Goal: Task Accomplishment & Management: Manage account settings

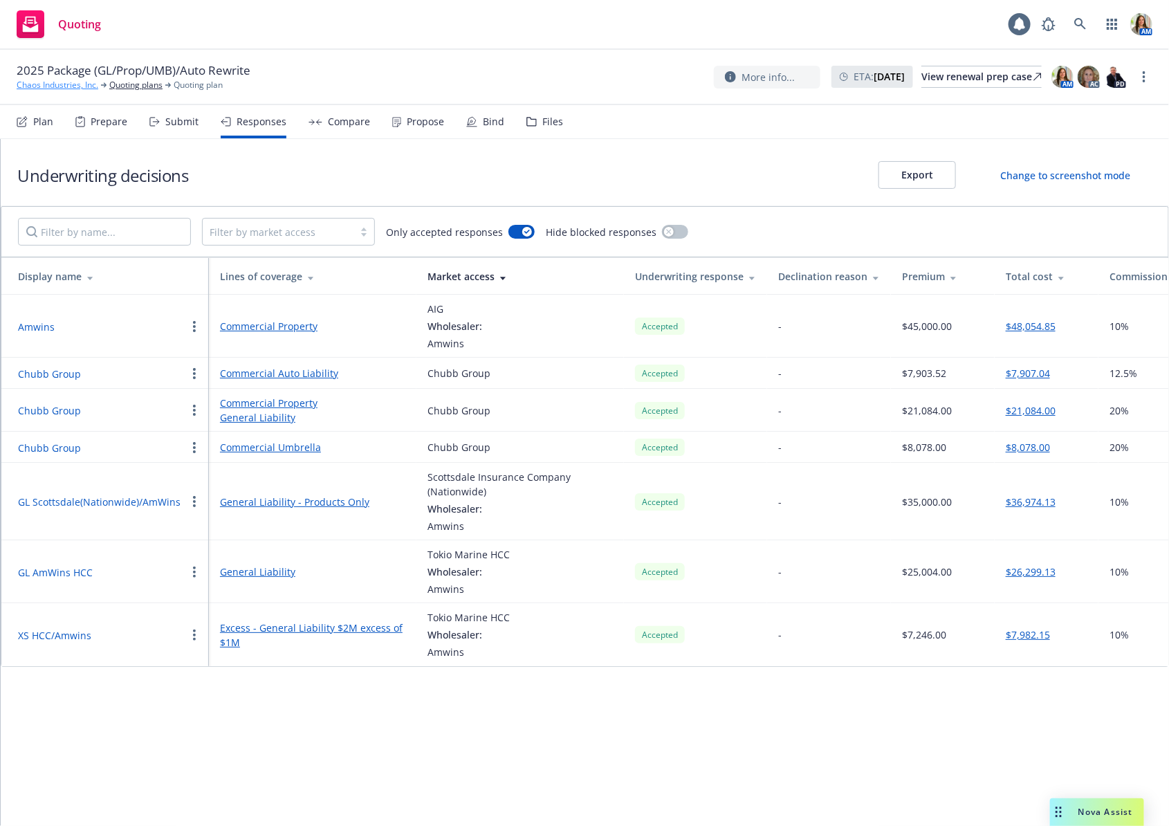
click at [55, 82] on link "Chaos Industries, Inc." at bounding box center [58, 85] width 82 height 12
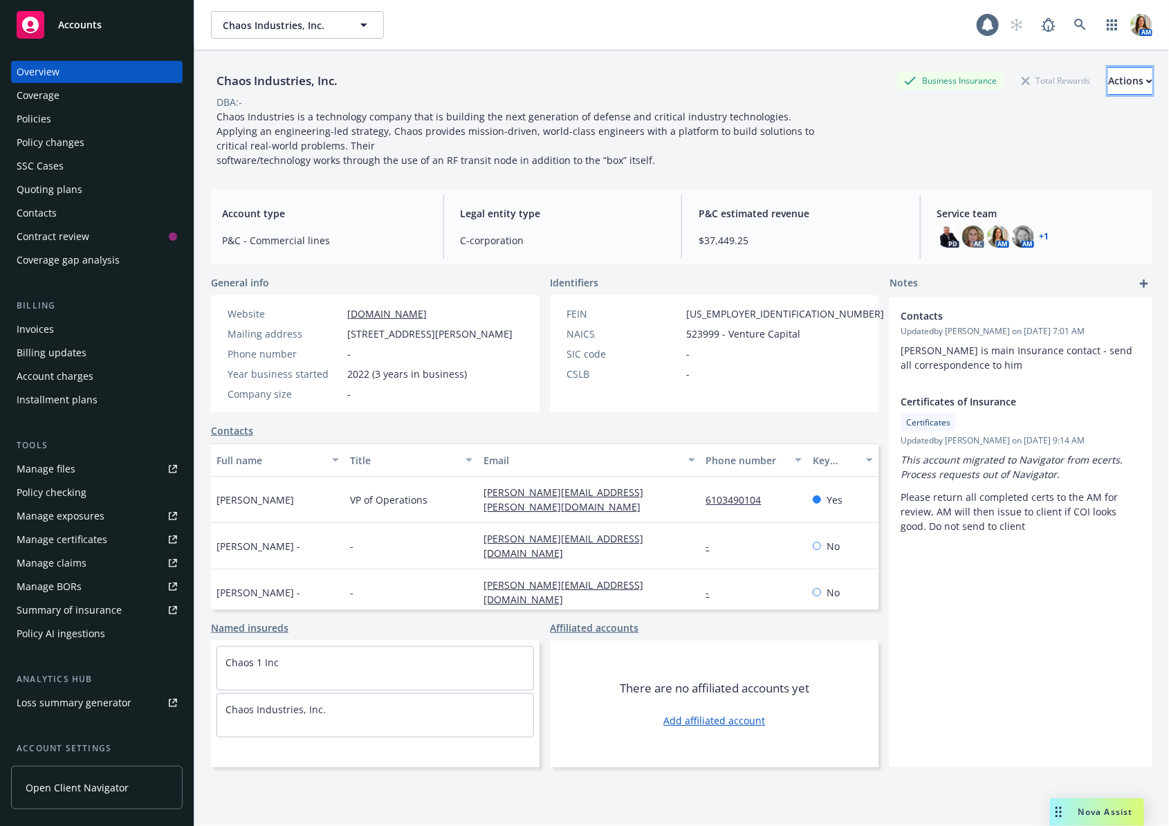
click at [1127, 77] on div "Actions" at bounding box center [1130, 81] width 44 height 26
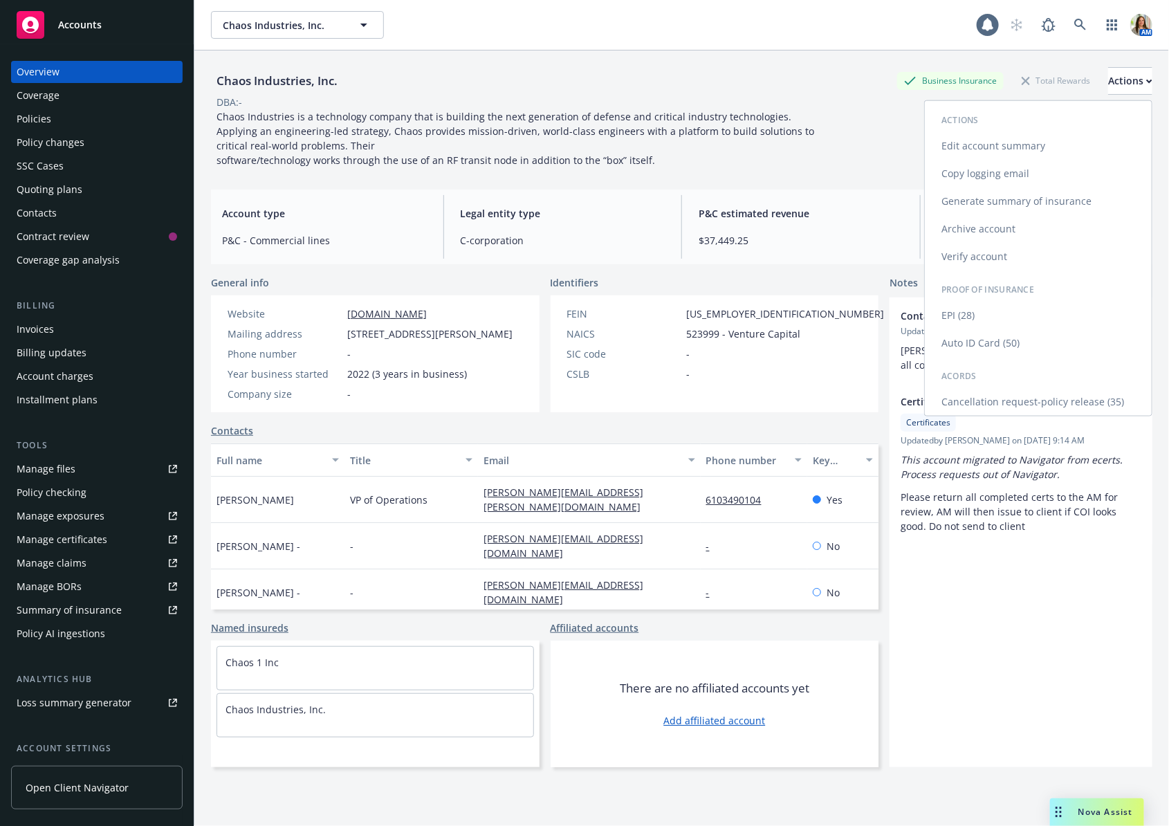
click at [1049, 172] on link "Copy logging email" at bounding box center [1037, 174] width 227 height 28
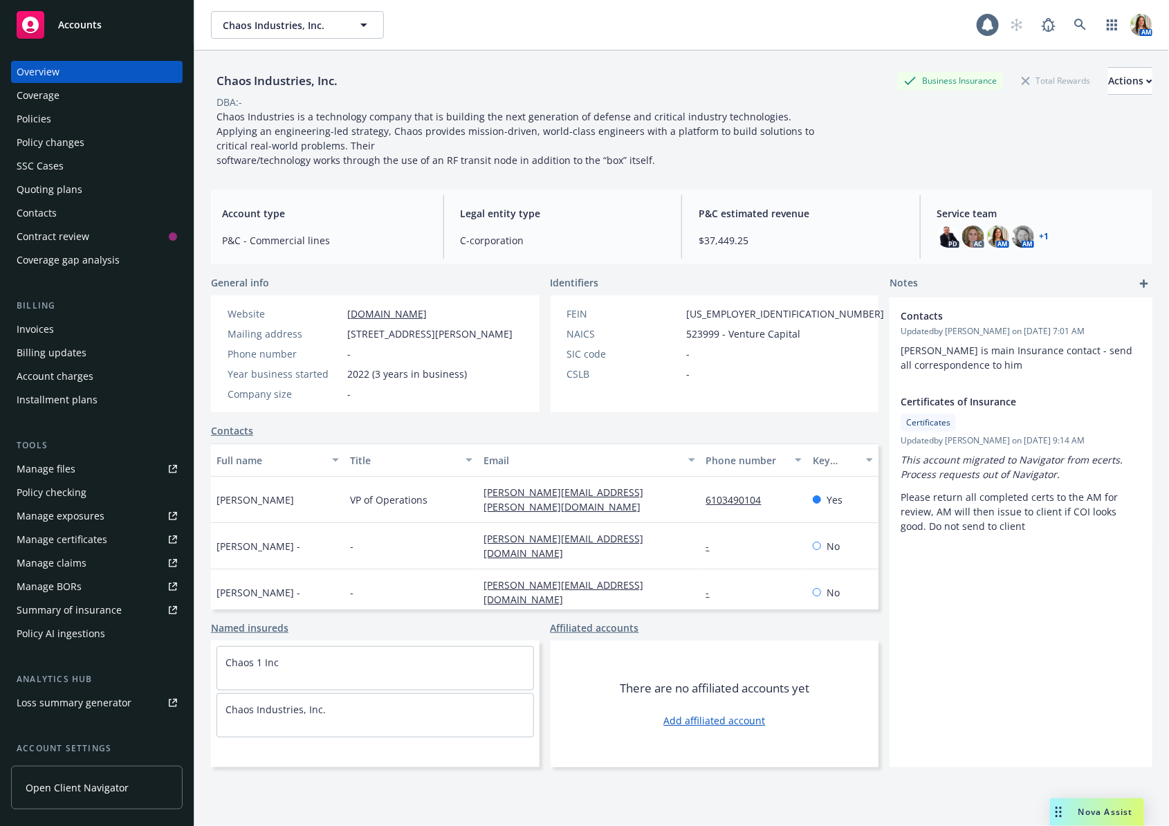
click at [97, 192] on div "Quoting plans" at bounding box center [97, 189] width 160 height 22
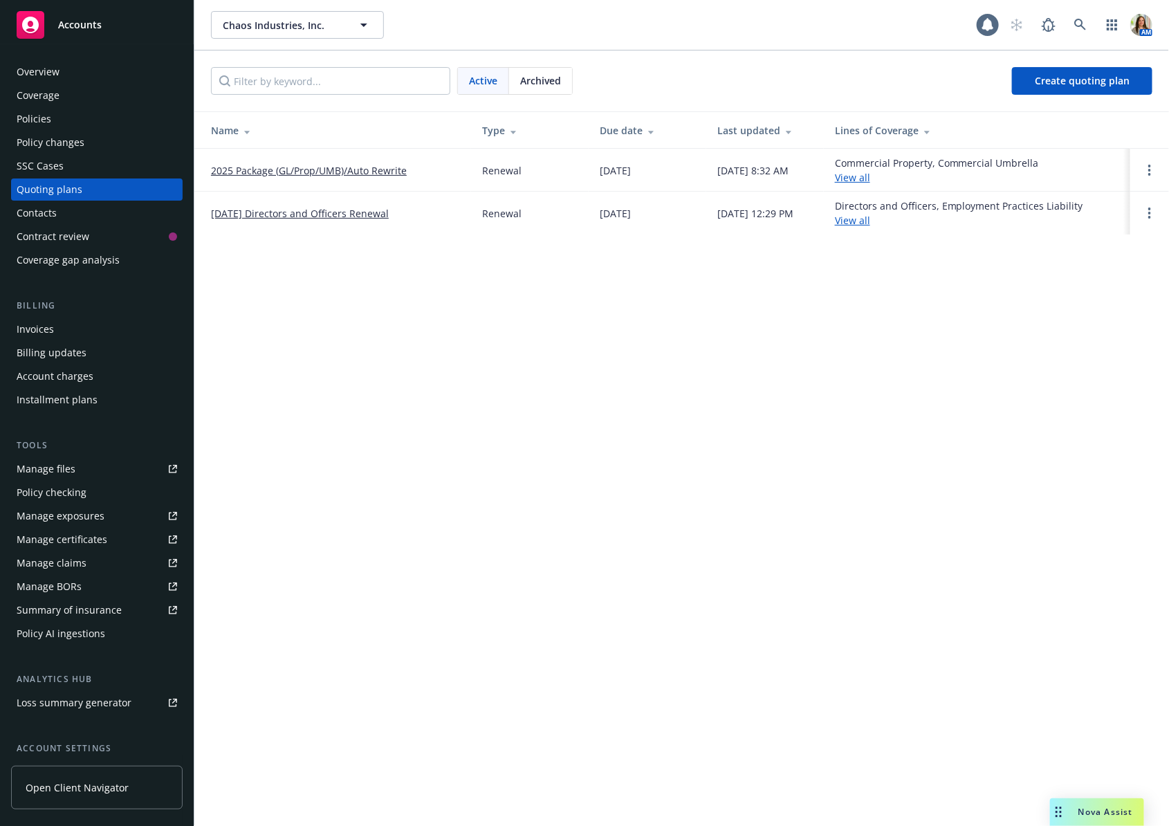
click at [360, 170] on link "2025 Package (GL/Prop/UMB)/Auto Rewrite" at bounding box center [309, 170] width 196 height 15
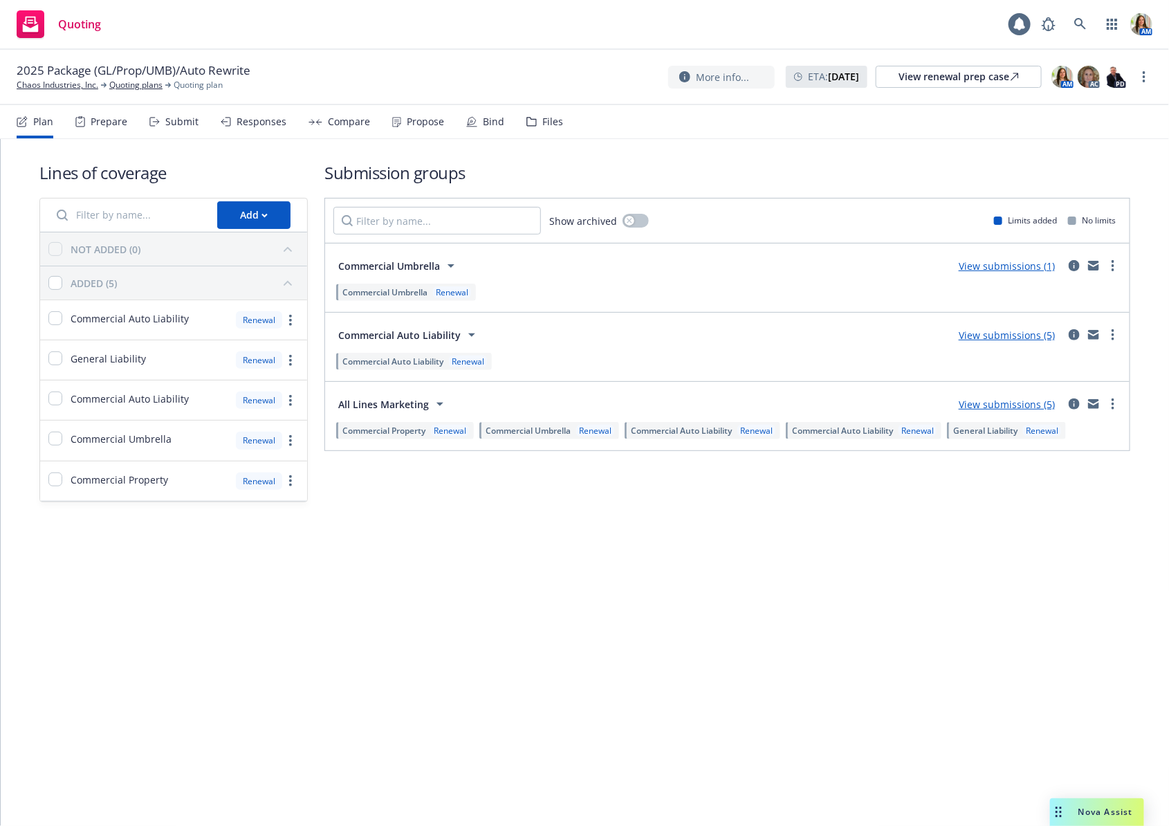
click at [328, 116] on div "Compare" at bounding box center [349, 121] width 42 height 11
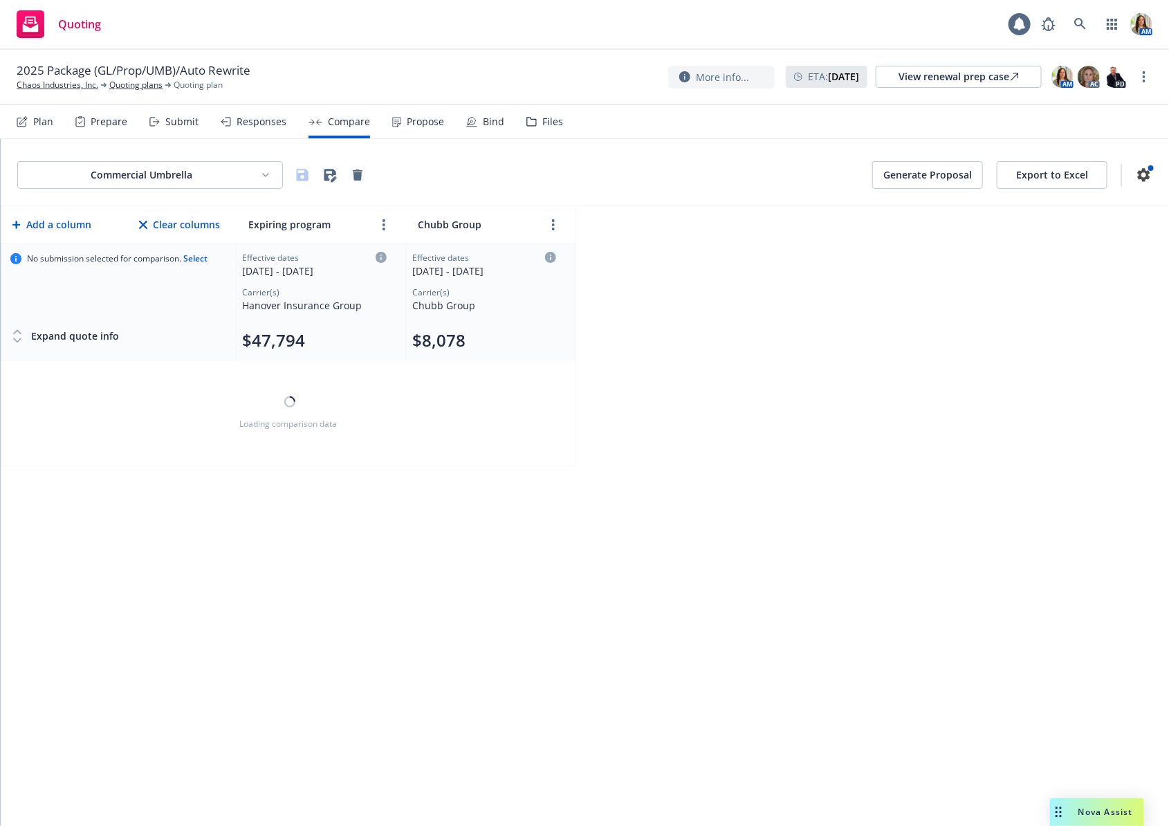
click at [253, 118] on div "Responses" at bounding box center [261, 121] width 50 height 11
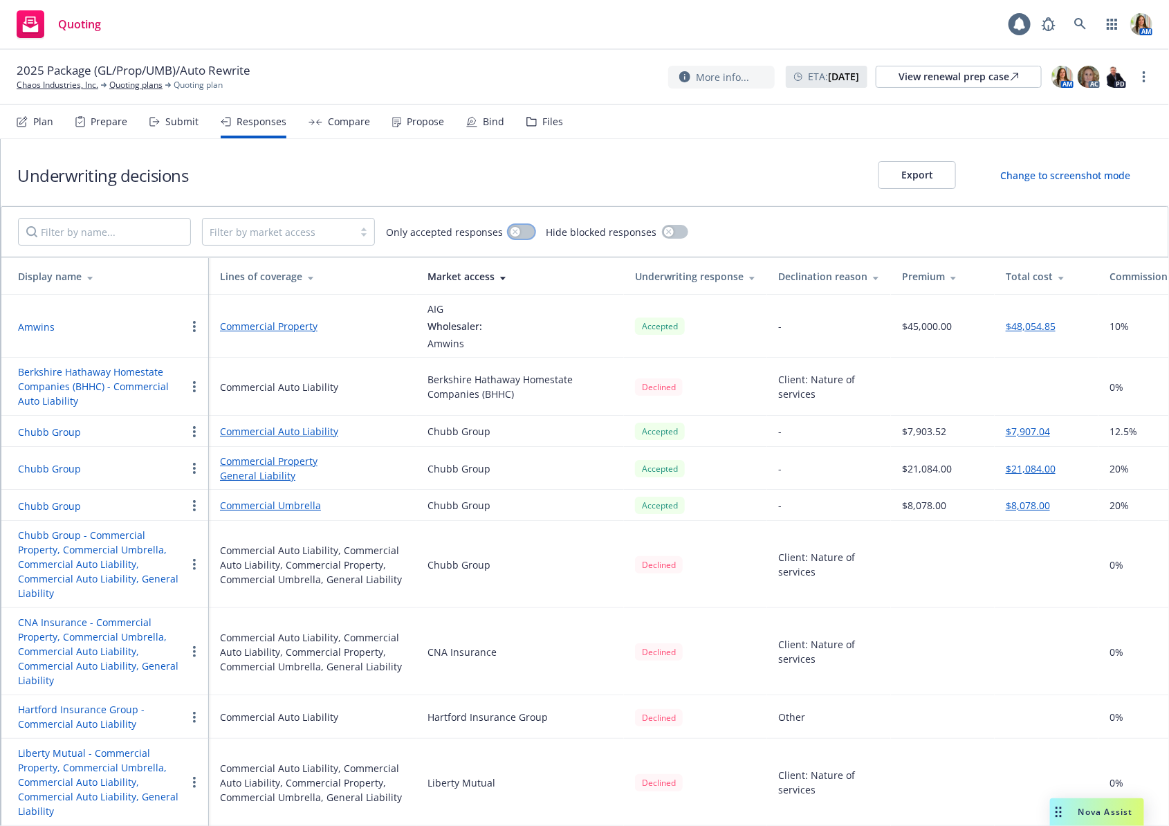
click at [523, 230] on button "button" at bounding box center [521, 232] width 26 height 14
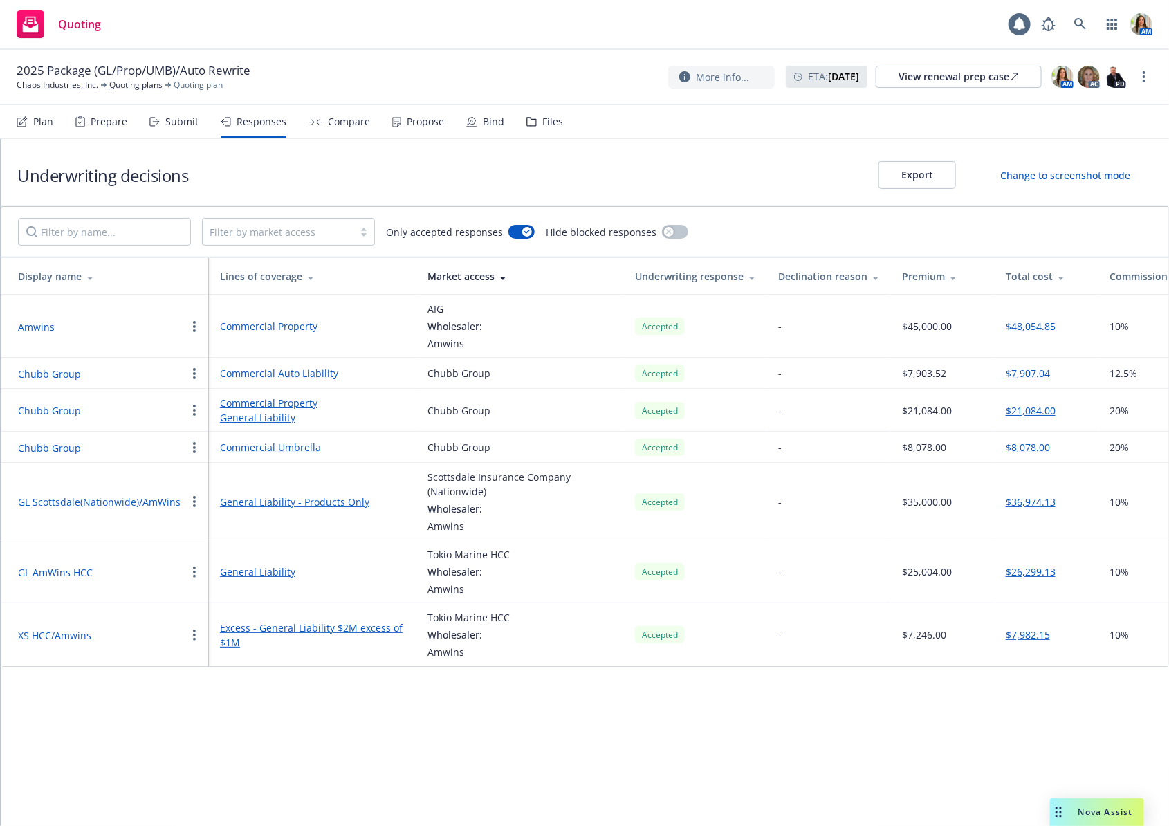
click at [69, 410] on button "Chubb Group" at bounding box center [49, 410] width 63 height 15
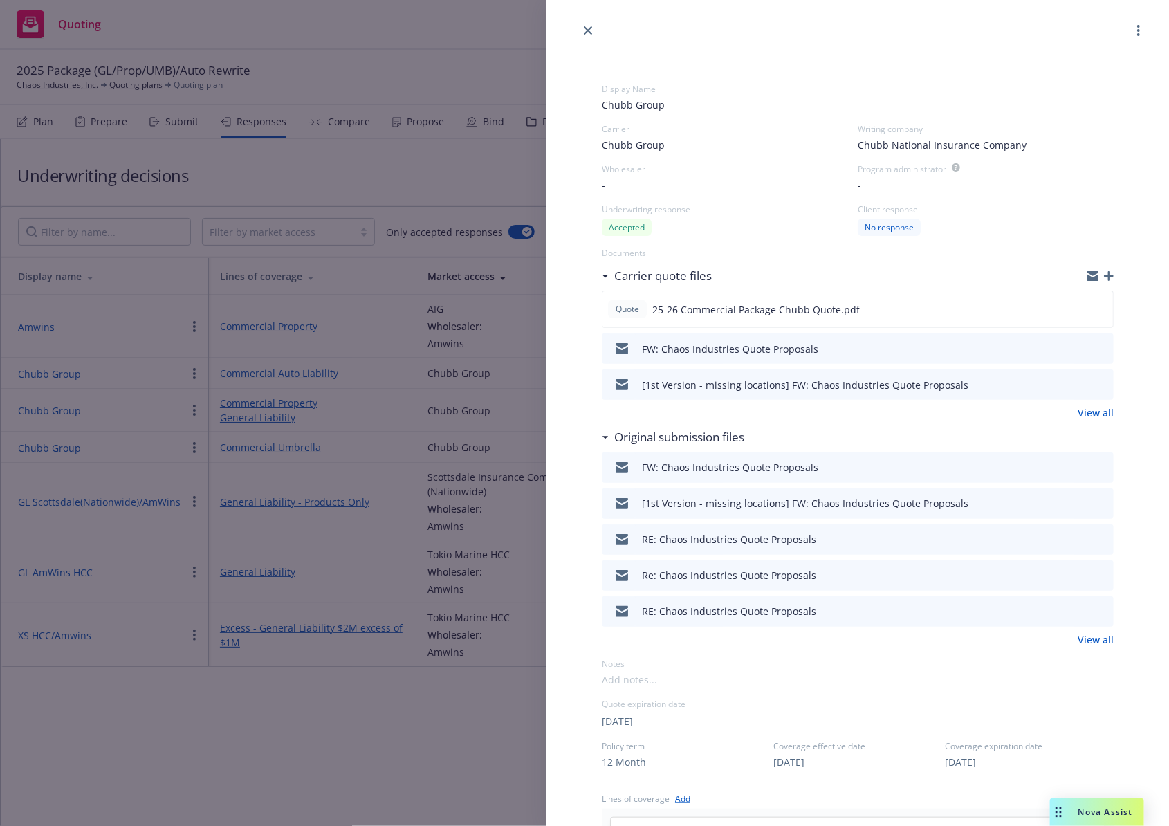
click at [1110, 272] on icon "button" at bounding box center [1109, 276] width 10 height 10
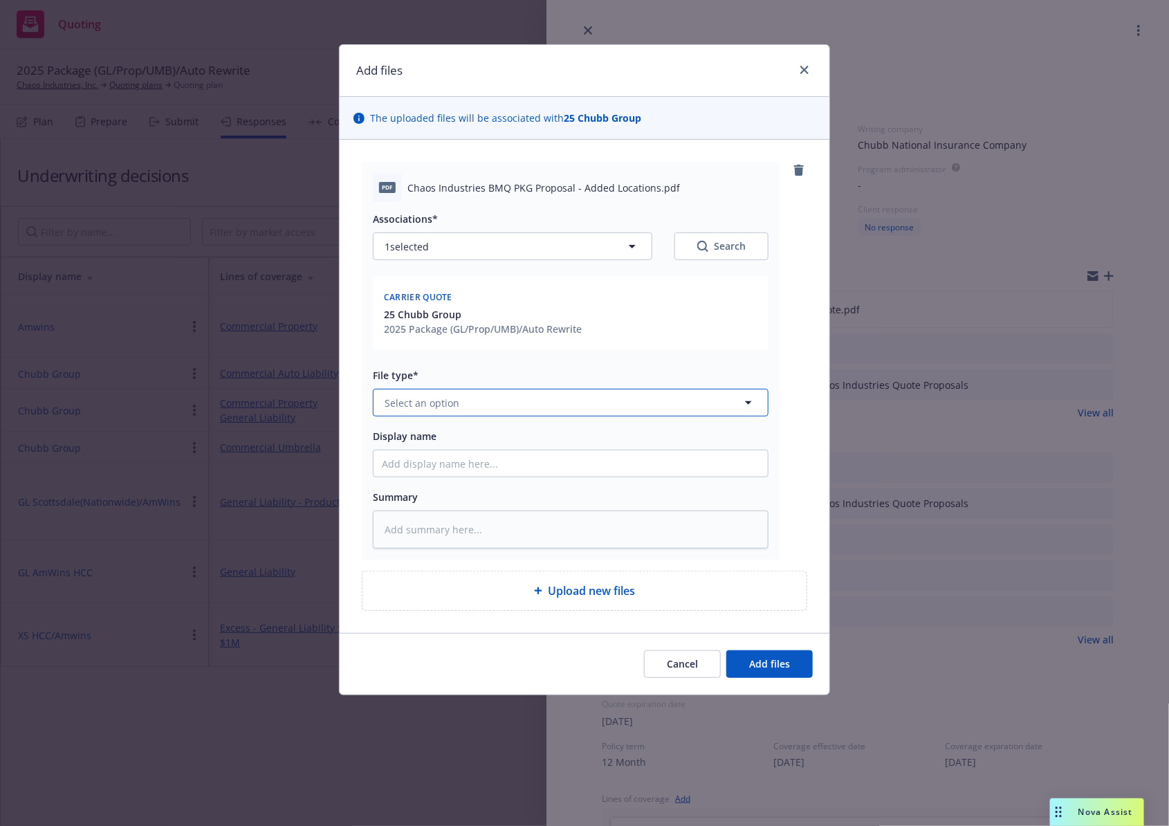
click at [461, 405] on button "Select an option" at bounding box center [571, 403] width 396 height 28
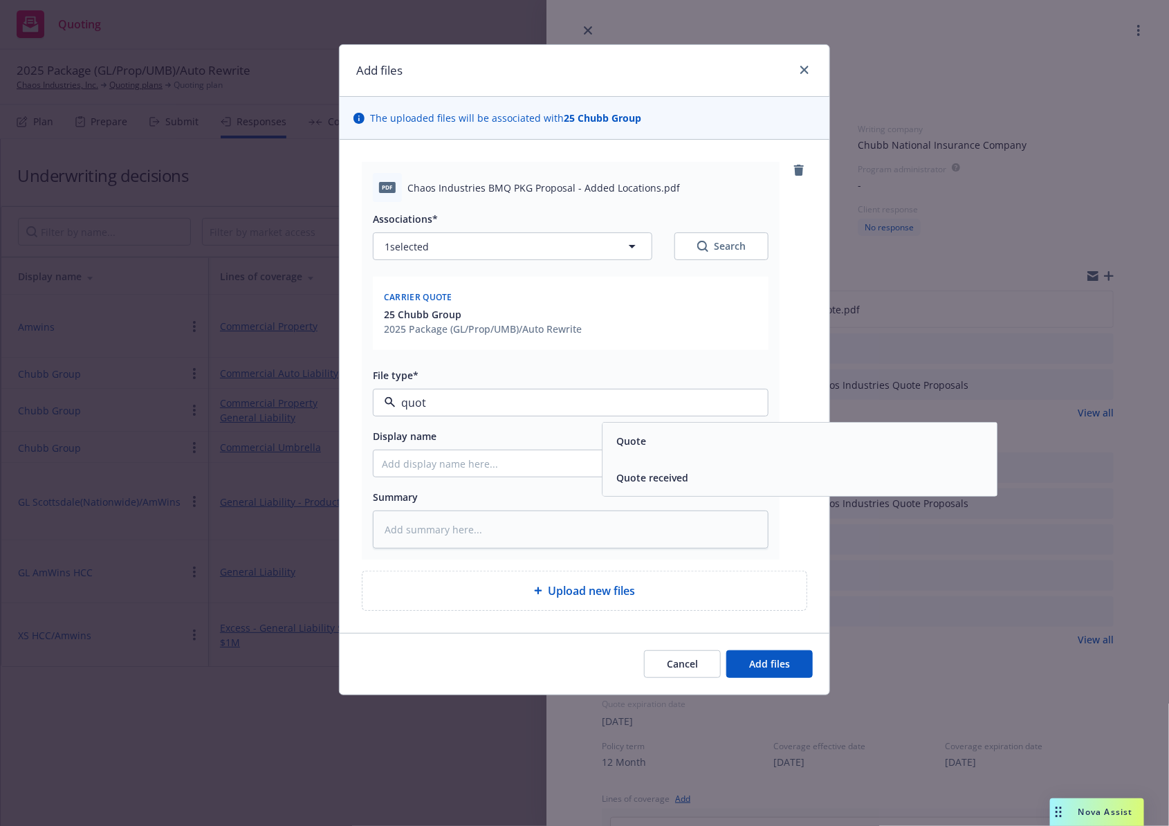
type input "quote"
click at [672, 440] on div "Quote" at bounding box center [800, 441] width 378 height 20
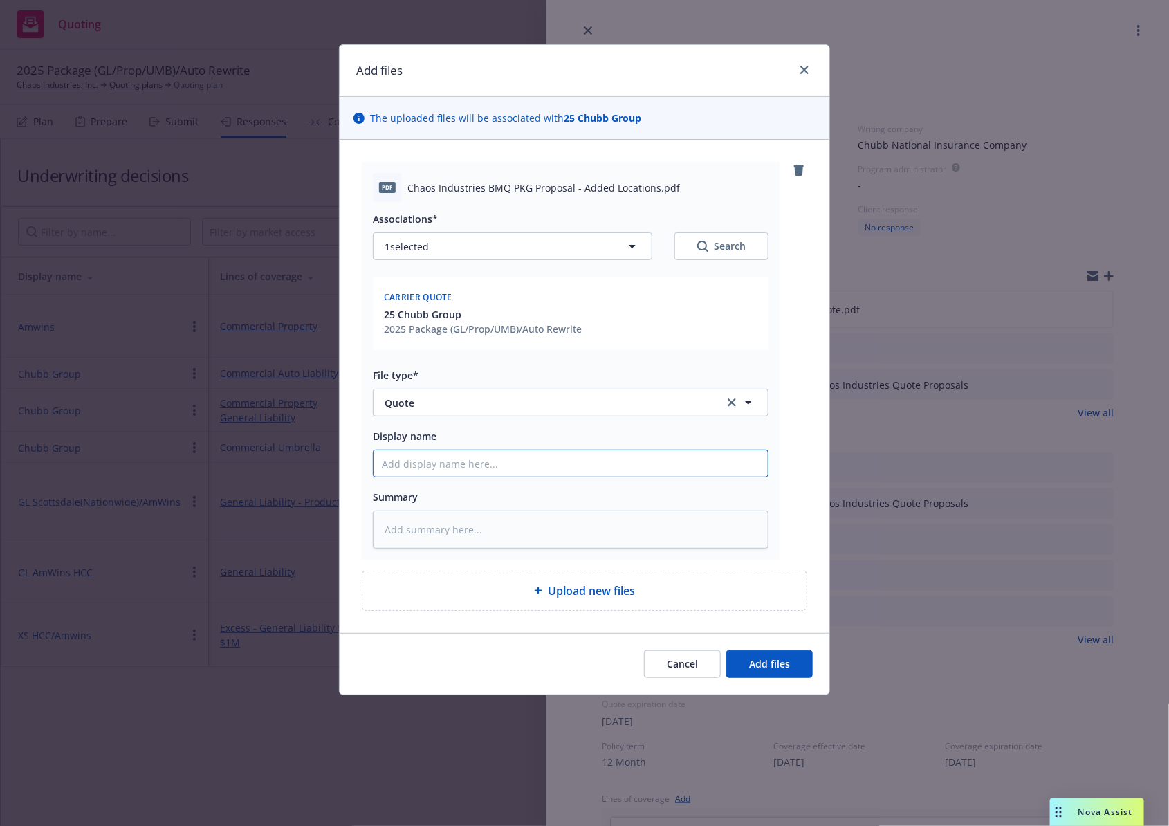
click at [517, 469] on input "Display name" at bounding box center [570, 463] width 394 height 26
type textarea "x"
type input "25"
type textarea "x"
type input "25-"
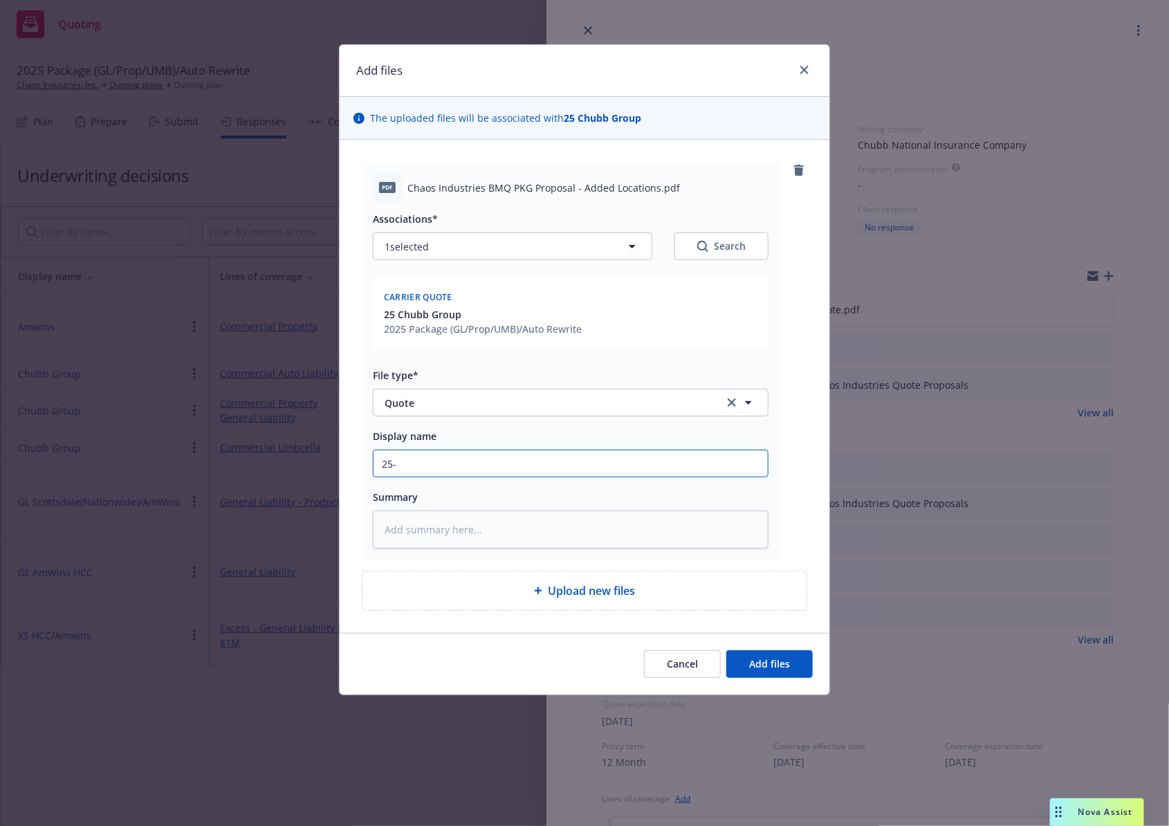
type textarea "x"
type input "25-2"
type textarea "x"
type input "25-26"
type textarea "x"
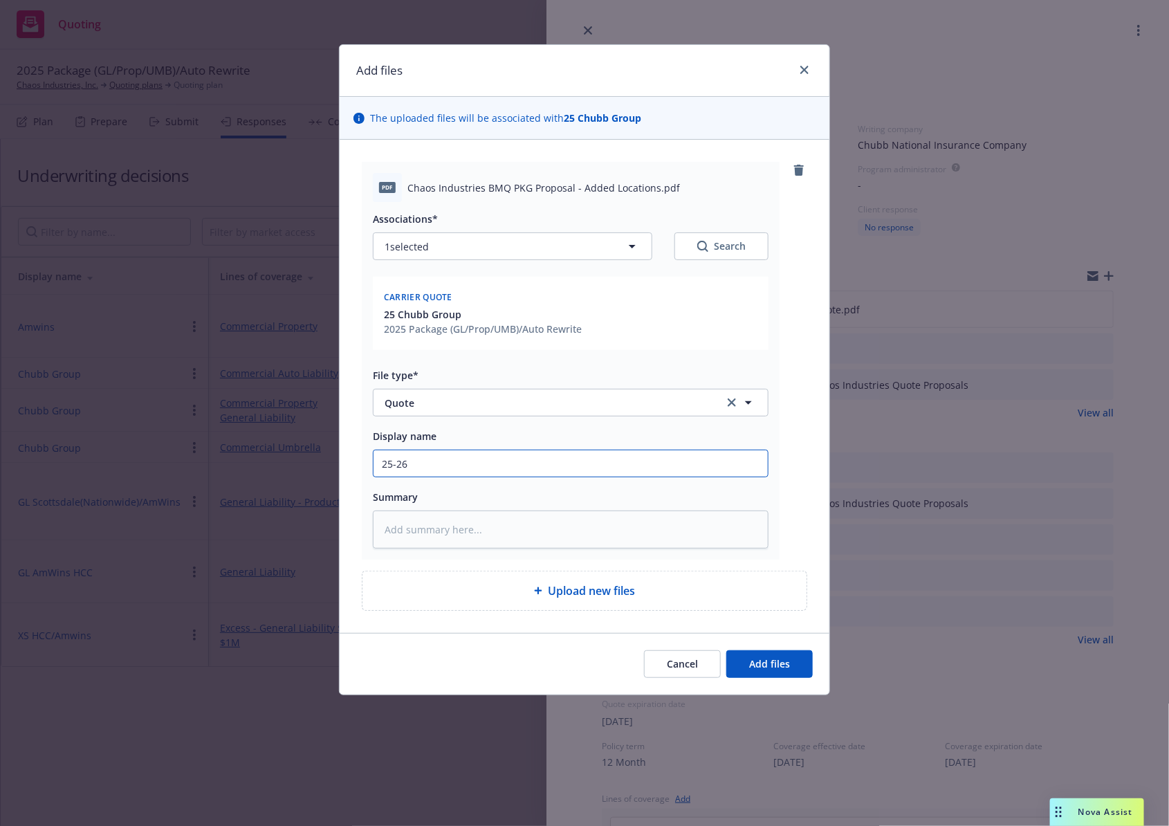
type input "25-265"
type textarea "x"
type input "25-26"
type textarea "x"
type input "25-2"
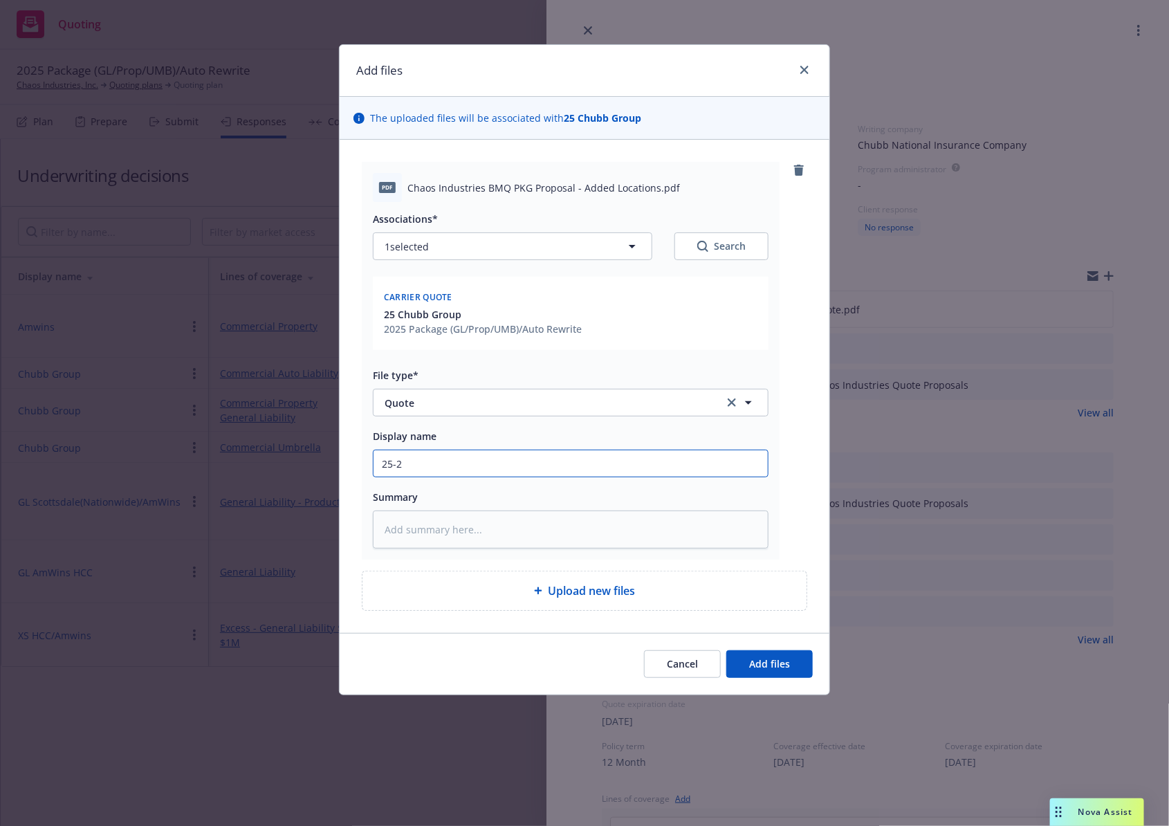
type textarea "x"
type input "25-26"
type textarea "x"
type input "25-26"
type textarea "x"
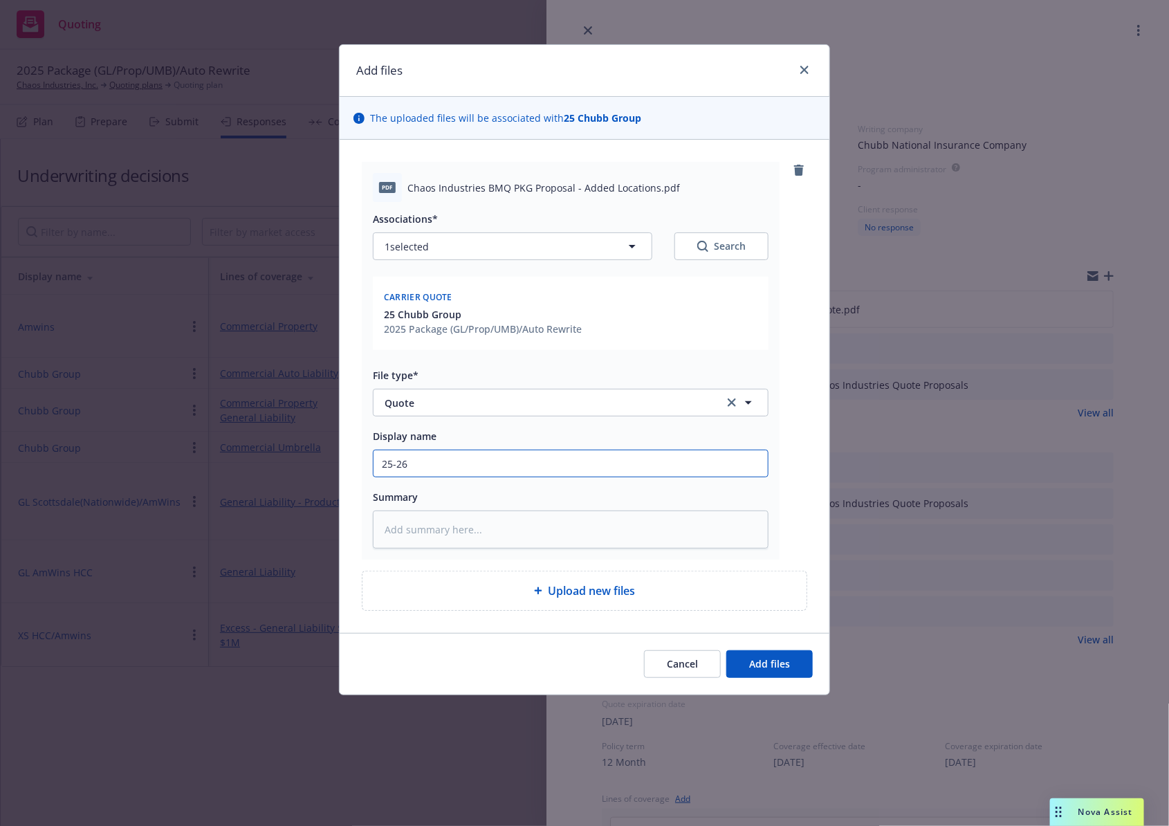
type input "25-26 C"
type textarea "x"
type input "25-26 Ch"
type textarea "x"
type input "25-26 Chu"
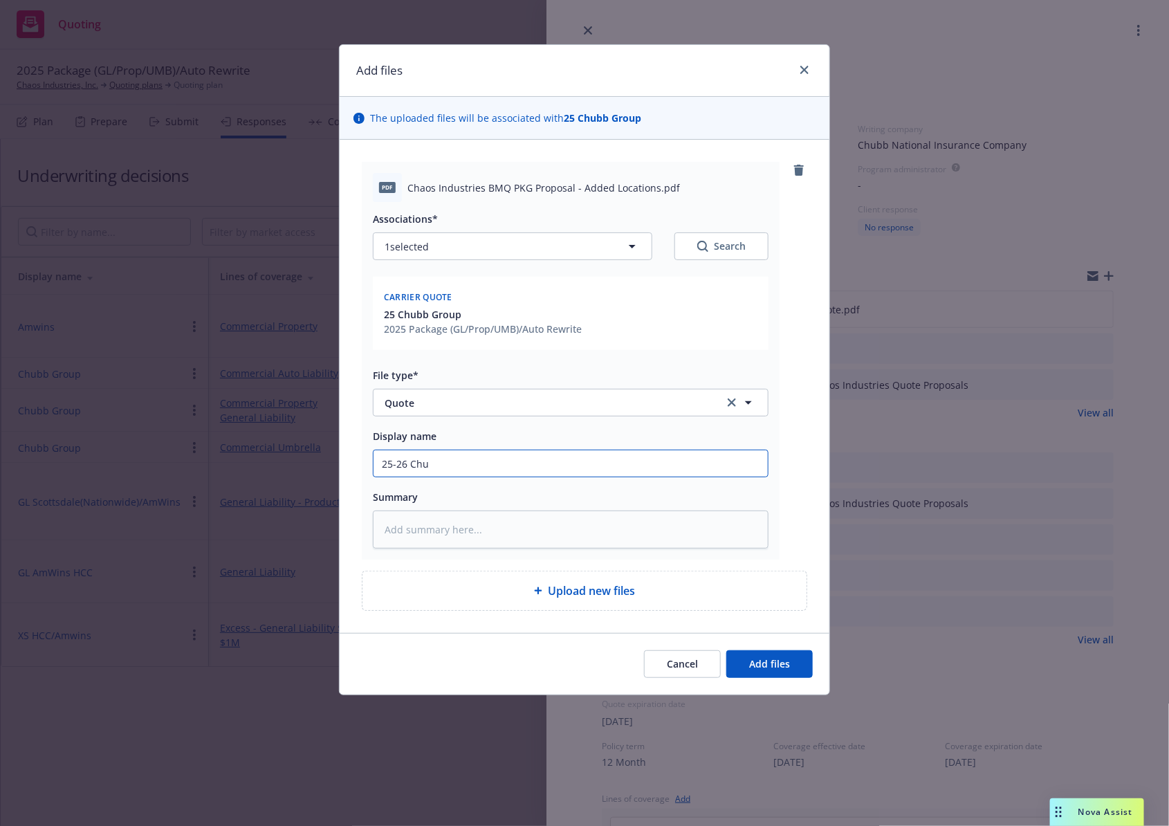
type textarea "x"
type input "25-26 Chub"
type textarea "x"
type input "25-26 Chubb"
type textarea "x"
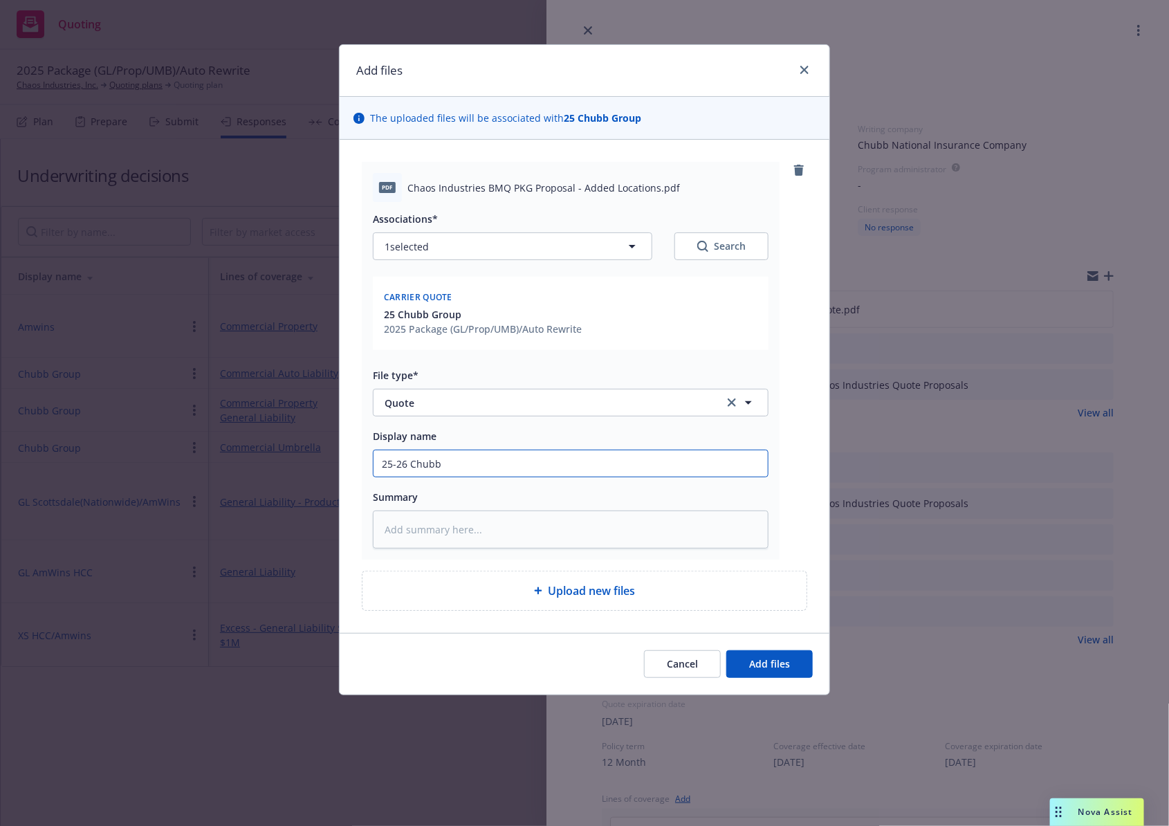
type input "25-26 Chubb"
type textarea "x"
type input "25-26 Chubb P"
type textarea "x"
type input "25-26 [PERSON_NAME]"
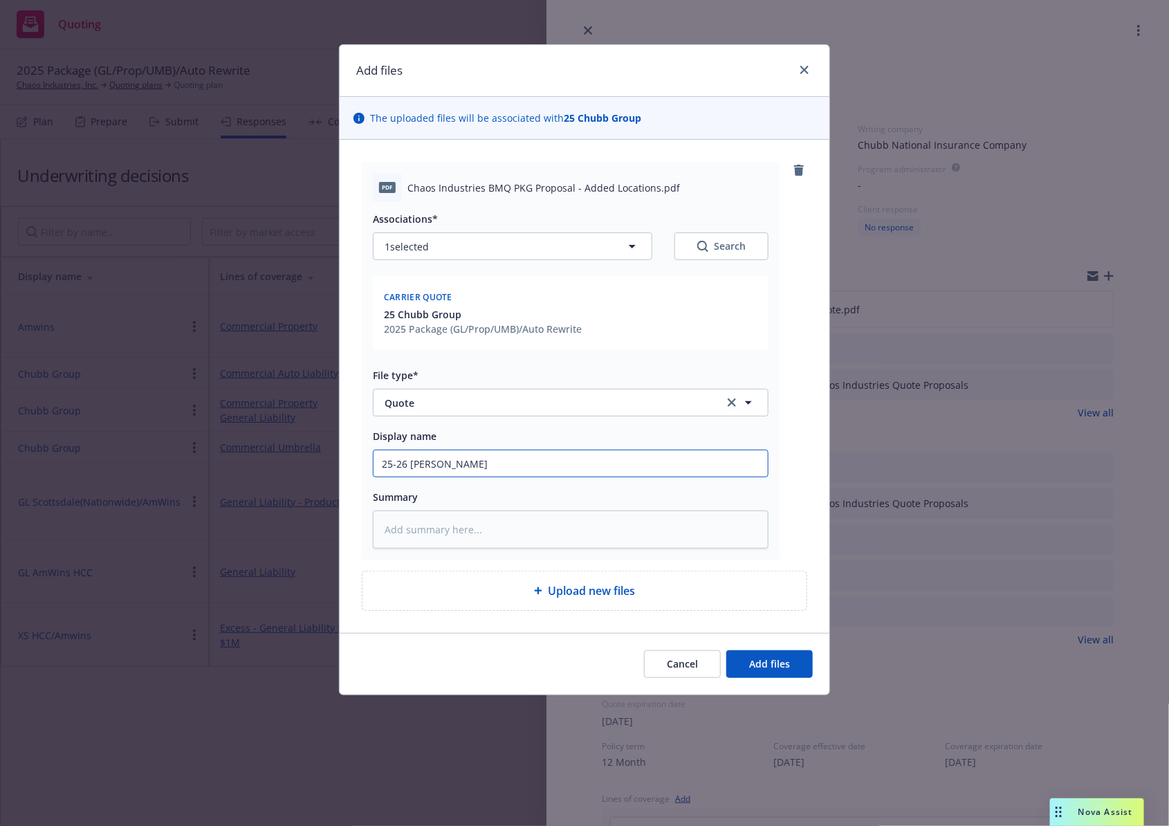
type textarea "x"
type input "25-26 Chubb PKG"
type textarea "x"
type input "25-26 Chubb PKG Q"
type textarea "x"
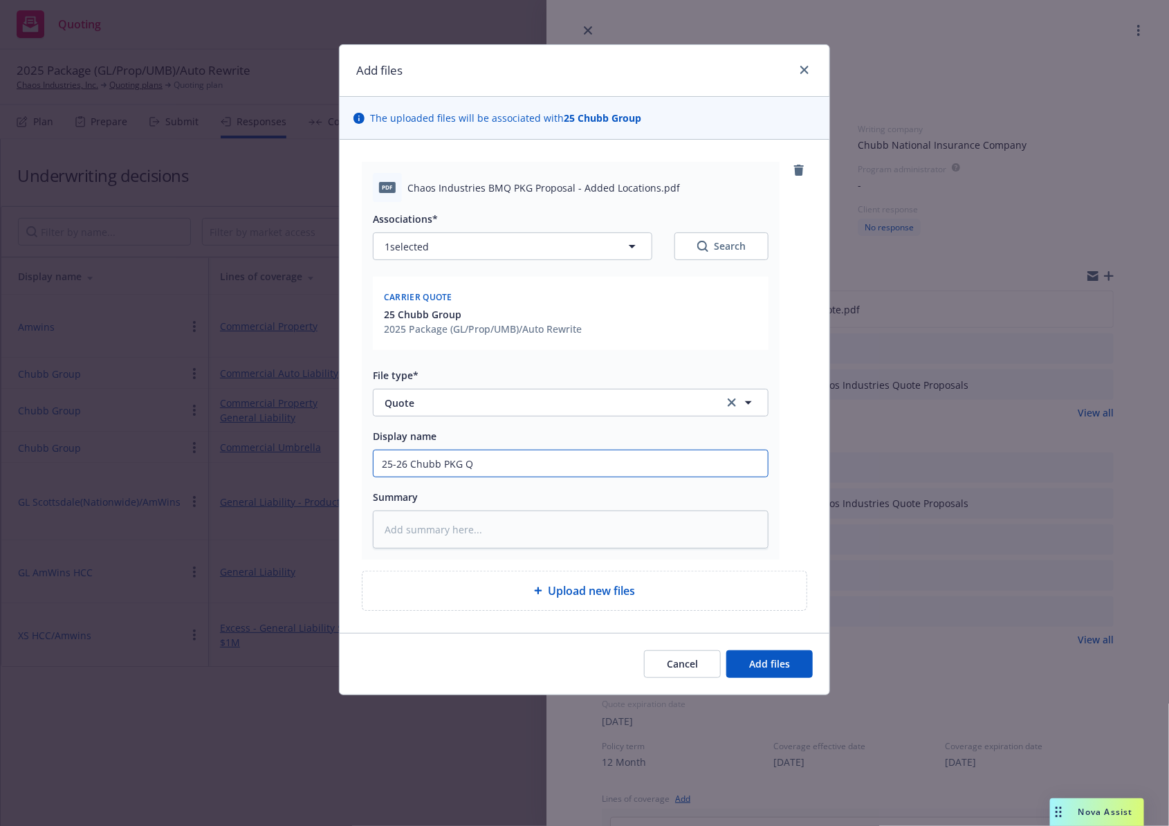
type input "25-26 Chubb PKG Qu"
type textarea "x"
type input "25-26 Chubb PKG Quo"
type textarea "x"
type input "25-26 Chubb PKG Quot"
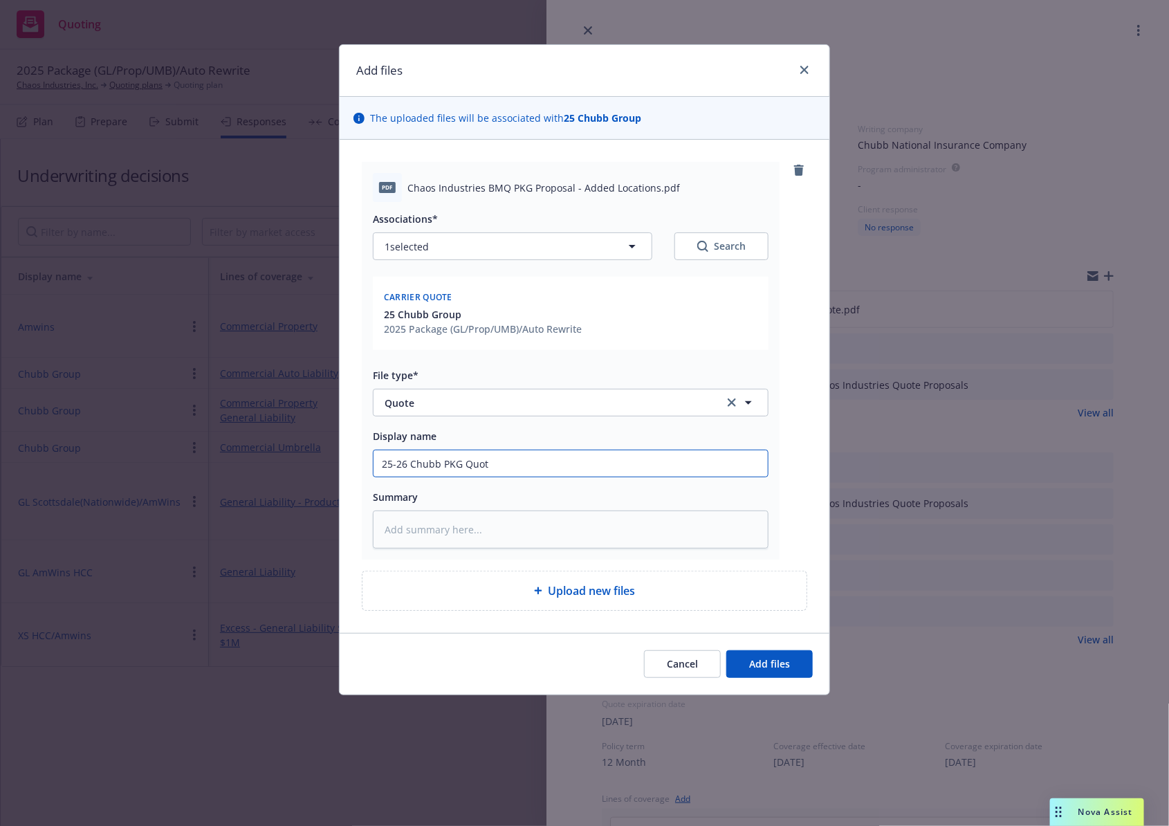
type textarea "x"
type input "25-26 Chubb PKG Quote"
type textarea "x"
type input "25-26 Chubb PKG Quote -"
type textarea "x"
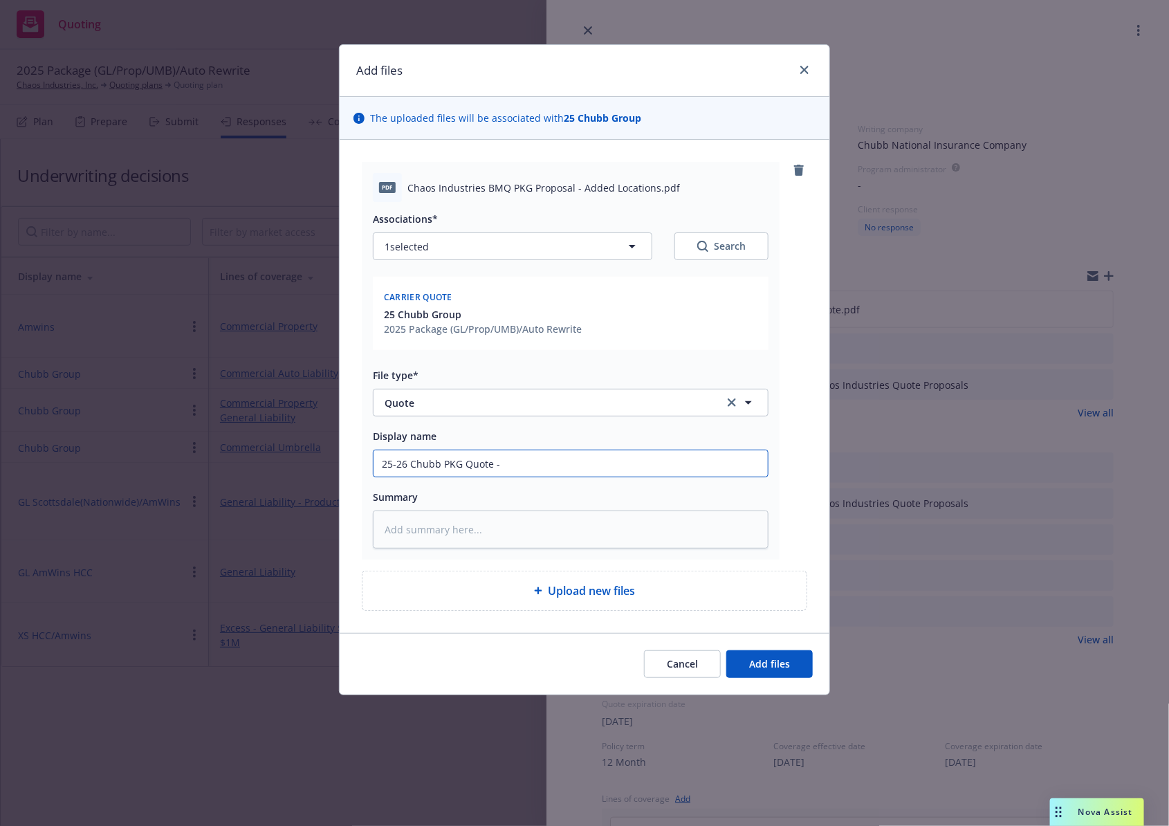
type input "25-26 Chubb PKG Quote - R"
type textarea "x"
type input "25-26 Chubb PKG Quote - RE"
type textarea "x"
type input "25-26 Chubb PKG Quote - REV"
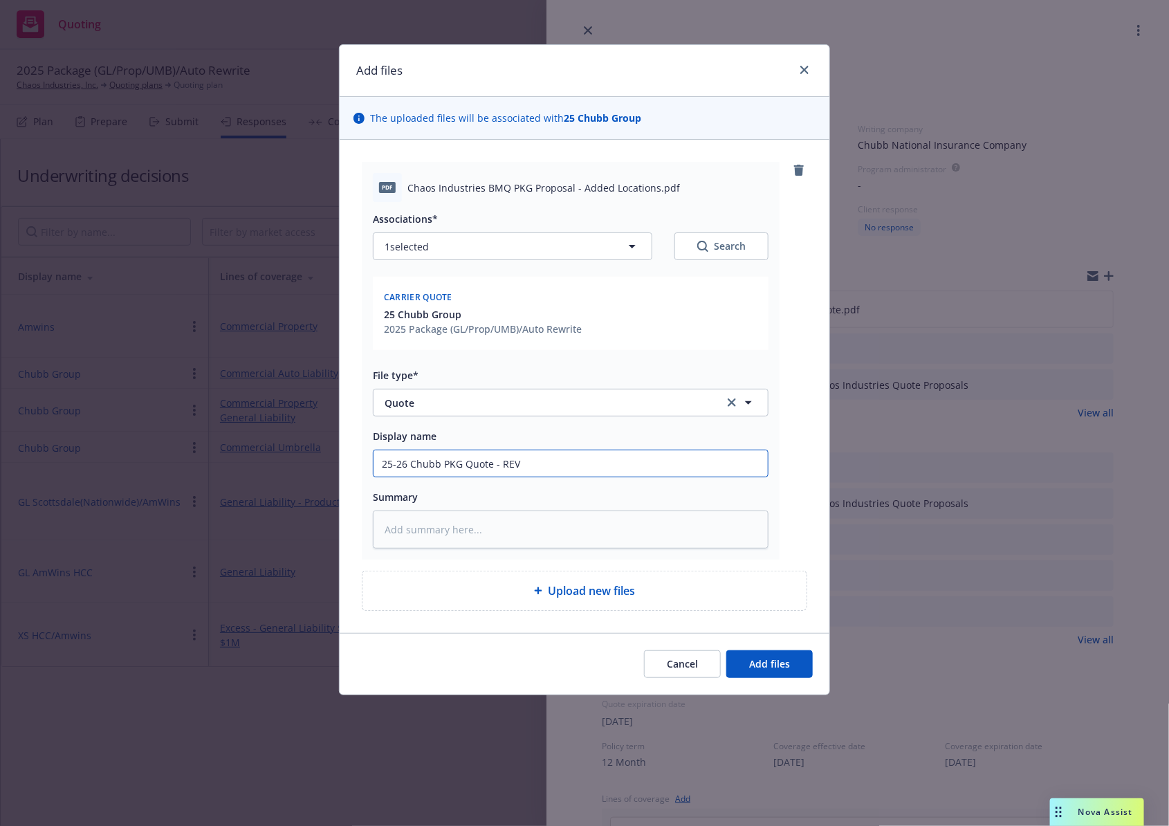
type textarea "x"
type input "25-26 Chubb PKG Quote - [PERSON_NAME]"
type textarea "x"
type input "25-26 Chubb PKG Quote - REVISE"
type textarea "x"
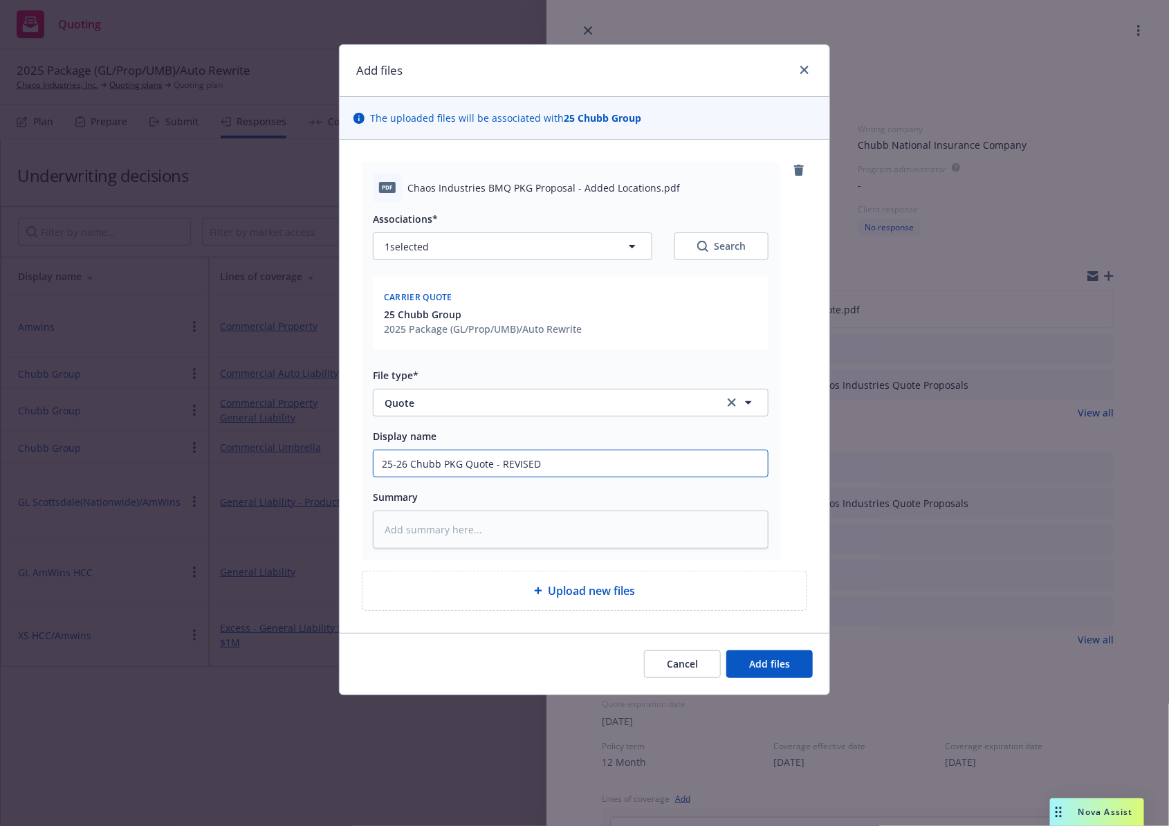
type input "25-26 Chubb PKG Quote - REVISED"
click at [653, 525] on textarea at bounding box center [571, 529] width 396 height 38
type textarea "x"
type textarea "A"
type textarea "x"
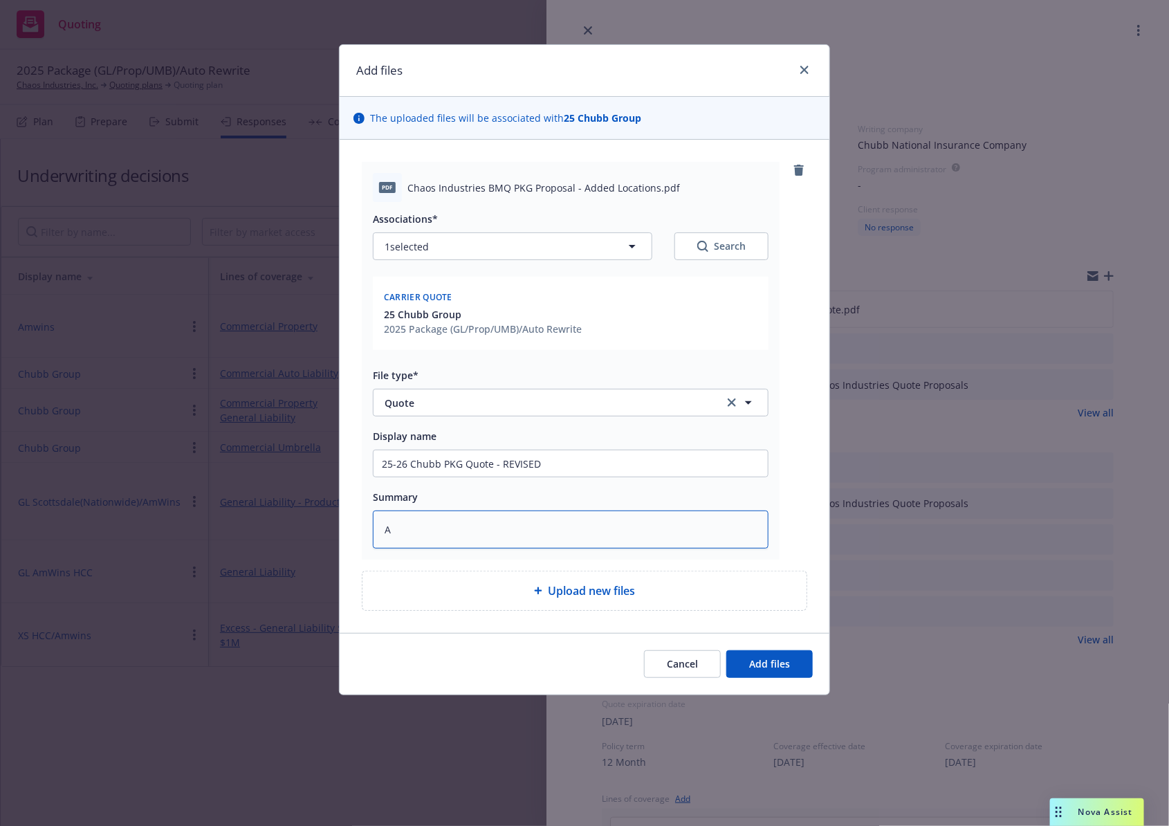
type textarea "Ad"
type textarea "x"
type textarea "Add"
type textarea "x"
type textarea "Adde"
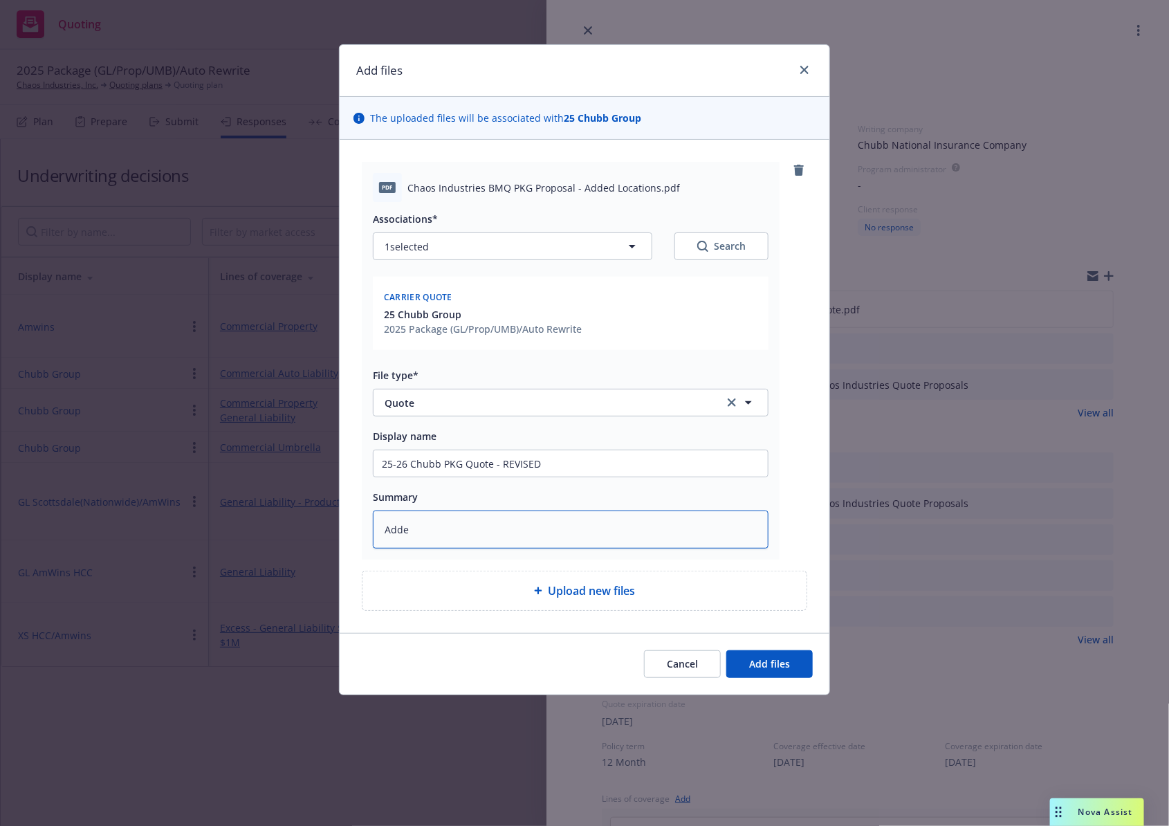
type textarea "x"
type textarea "Added"
type textarea "x"
type textarea "Added m"
type textarea "x"
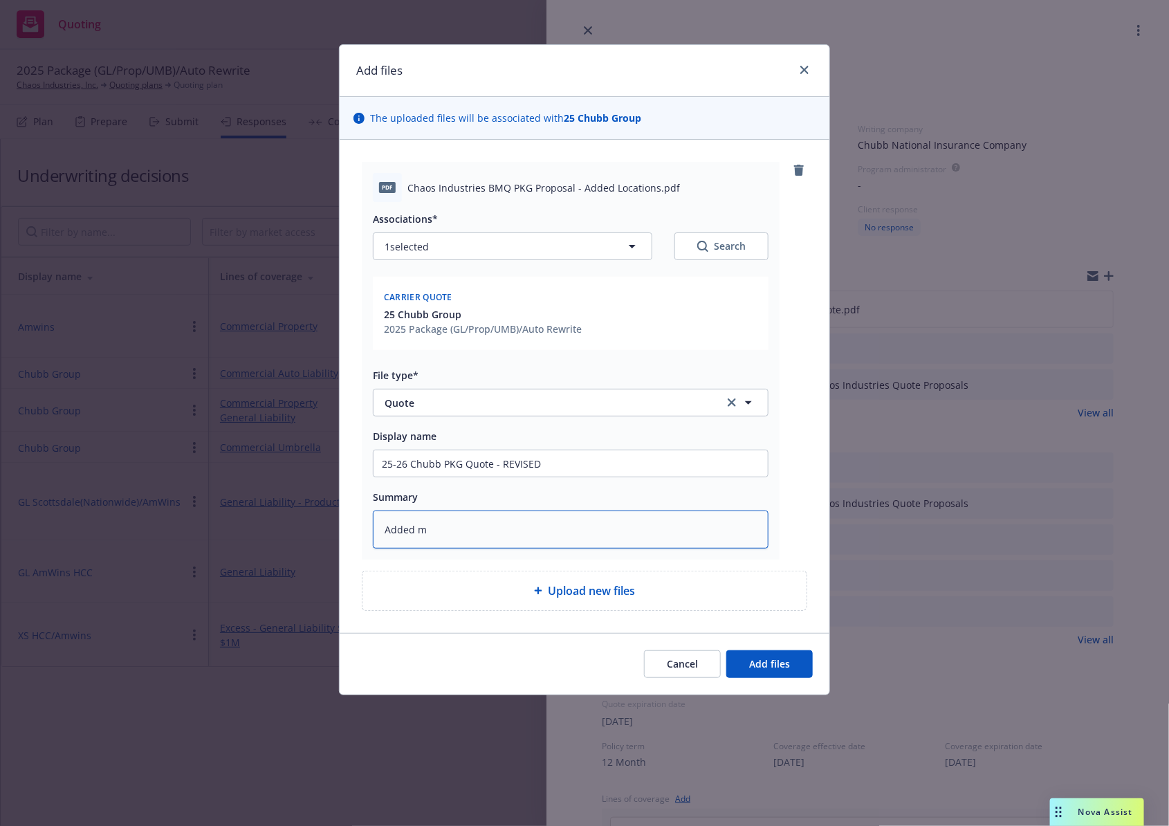
type textarea "Added mi"
type textarea "x"
type textarea "Added mis"
type textarea "x"
type textarea "Added missi"
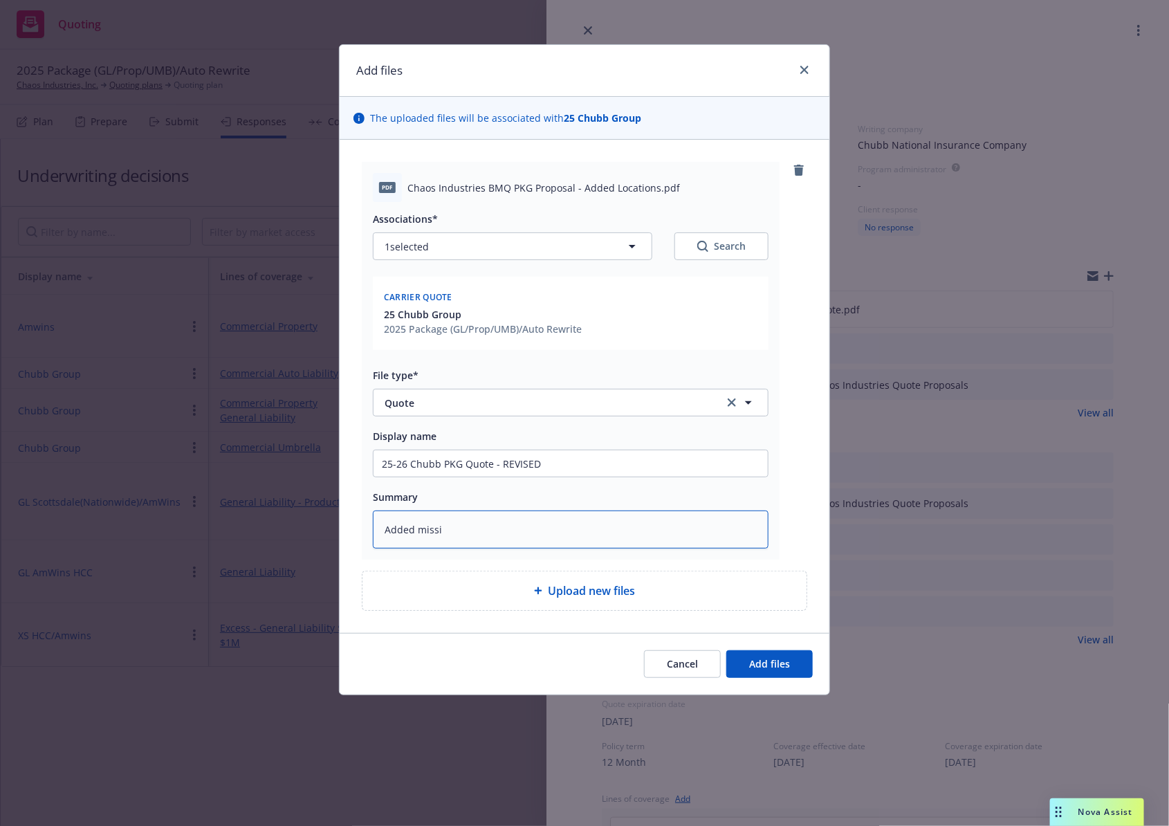
type textarea "x"
type textarea "Added missin"
type textarea "x"
type textarea "Added missing"
type textarea "x"
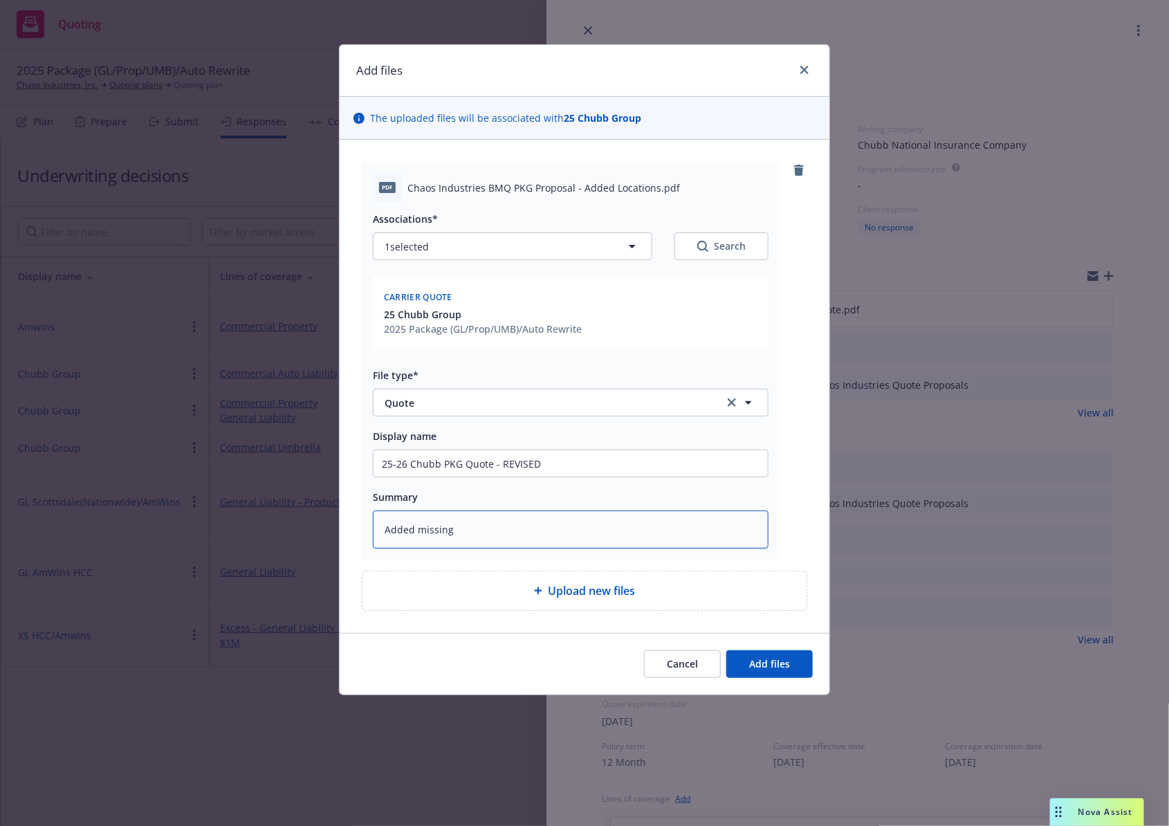
type textarea "Added missing"
type textarea "x"
type textarea "Added missing l"
type textarea "x"
type textarea "Added missing loc"
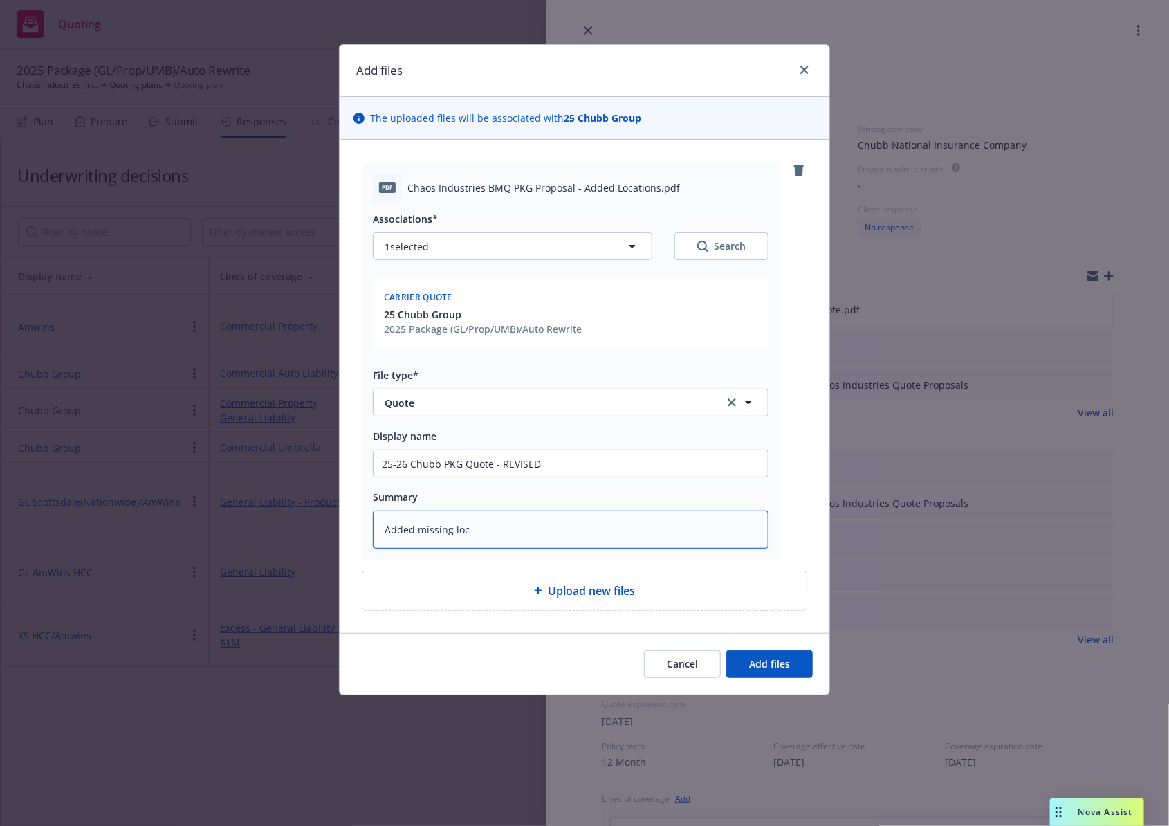
type textarea "x"
type textarea "Added missing loca"
type textarea "x"
type textarea "Added missing locat"
type textarea "x"
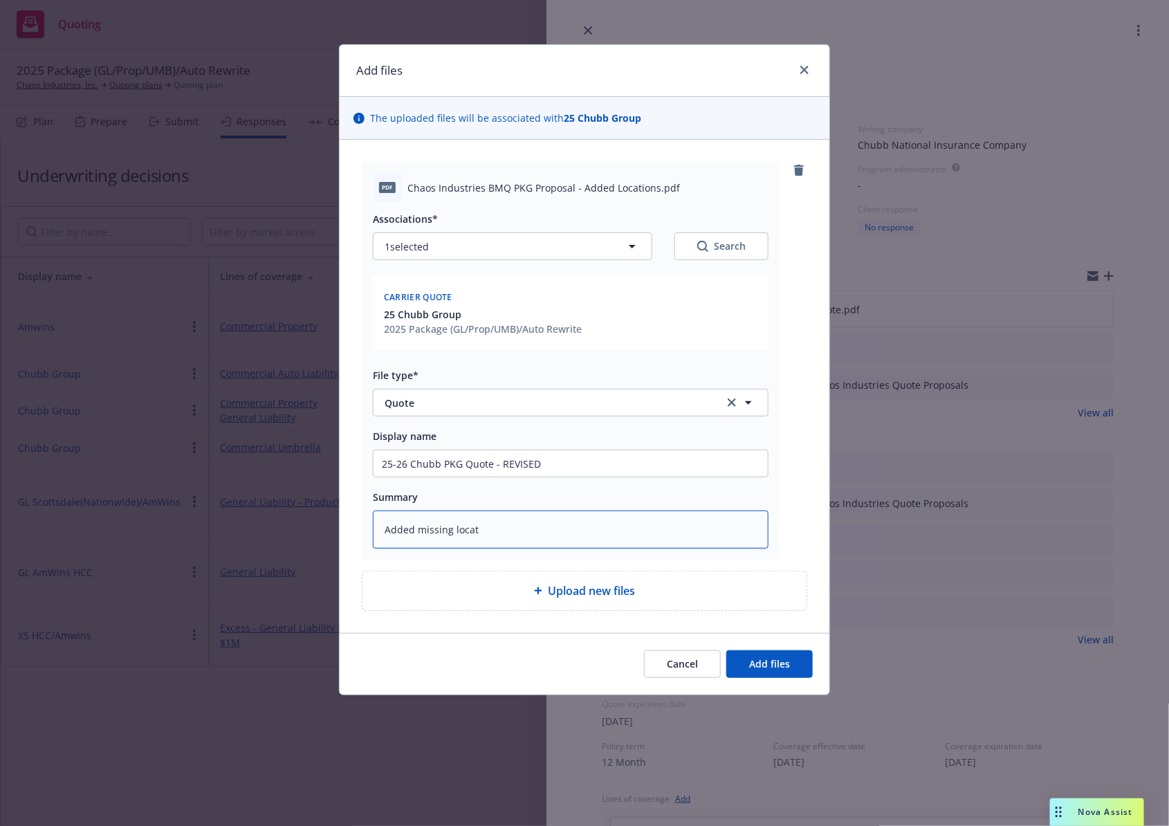
type textarea "Added missing locati"
type textarea "x"
type textarea "Added missing locatio"
type textarea "x"
type textarea "Added missing location"
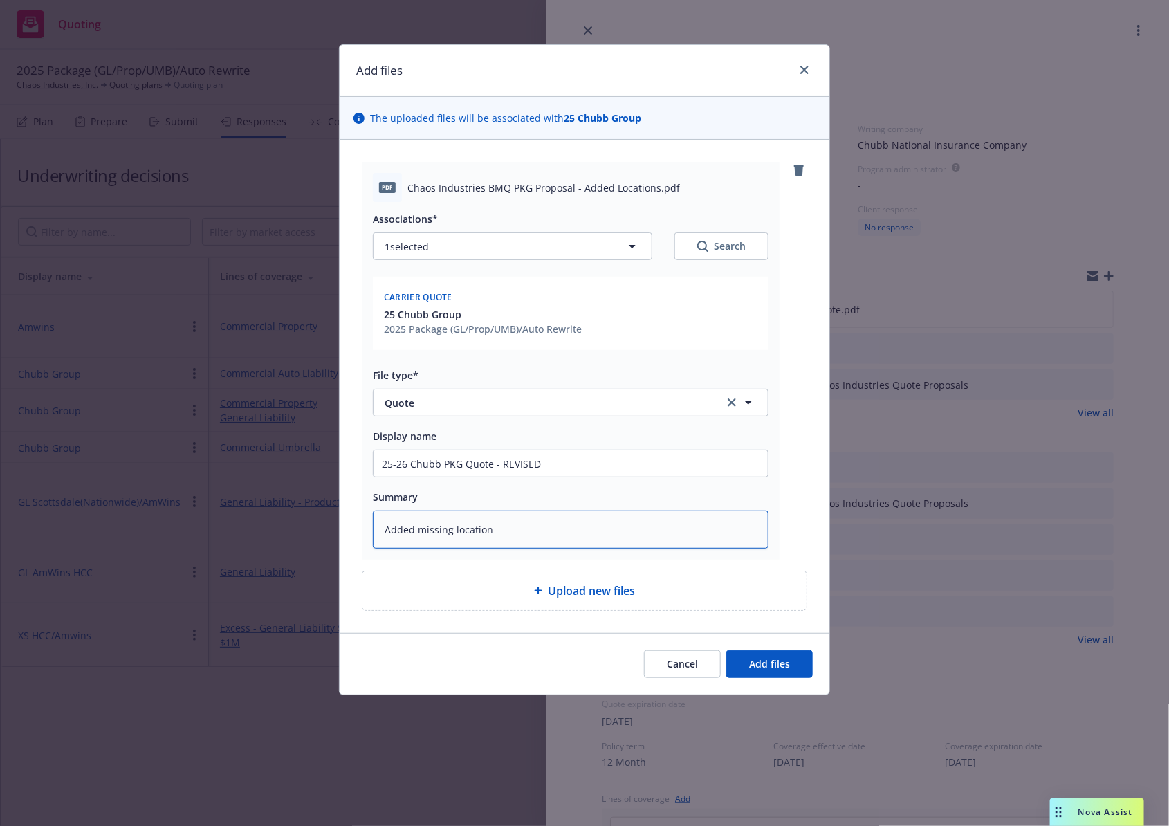
type textarea "x"
type textarea "Added missing locations"
click at [754, 664] on span "Add files" at bounding box center [769, 663] width 41 height 13
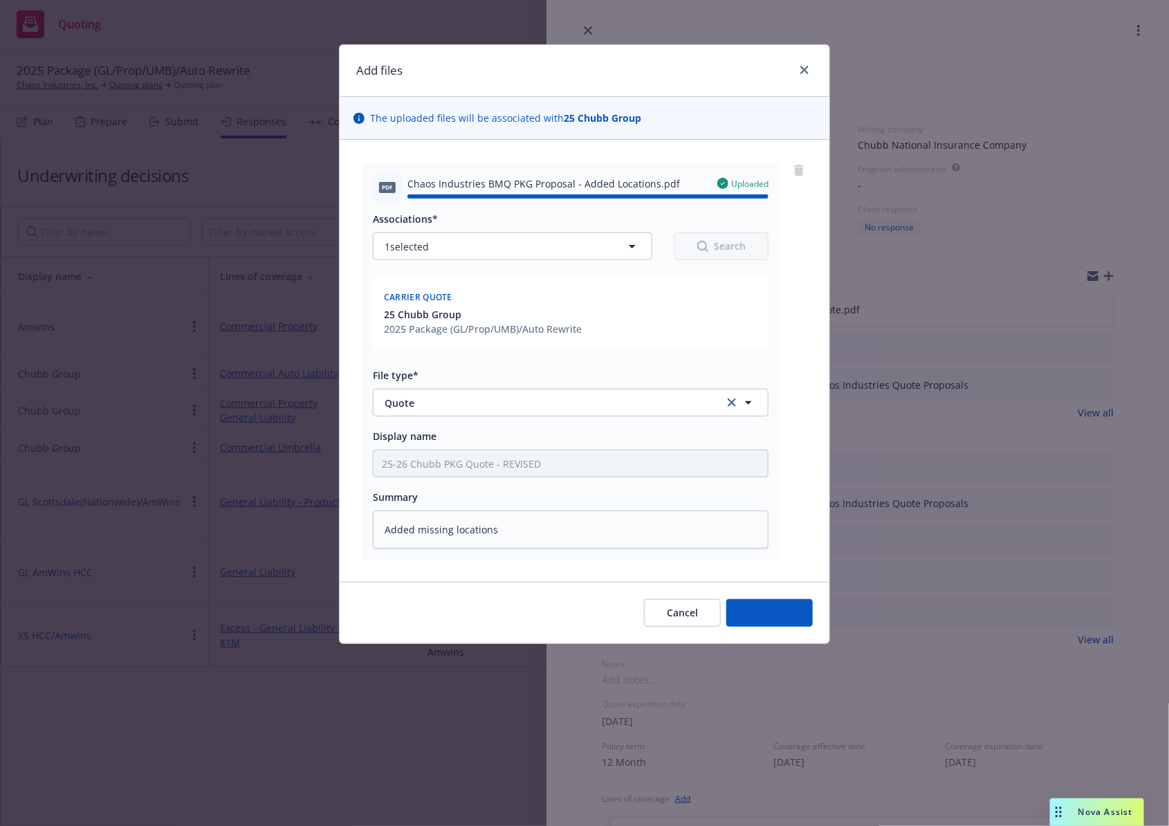
type textarea "x"
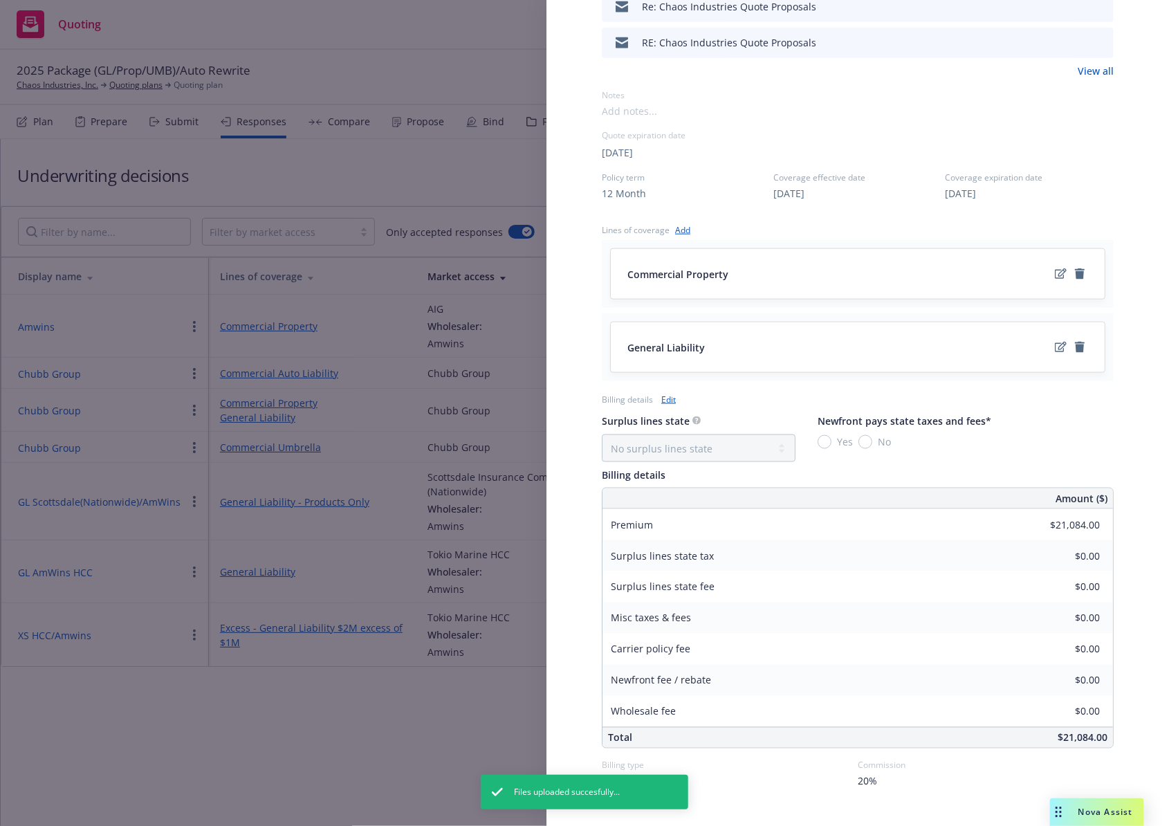
scroll to position [631, 0]
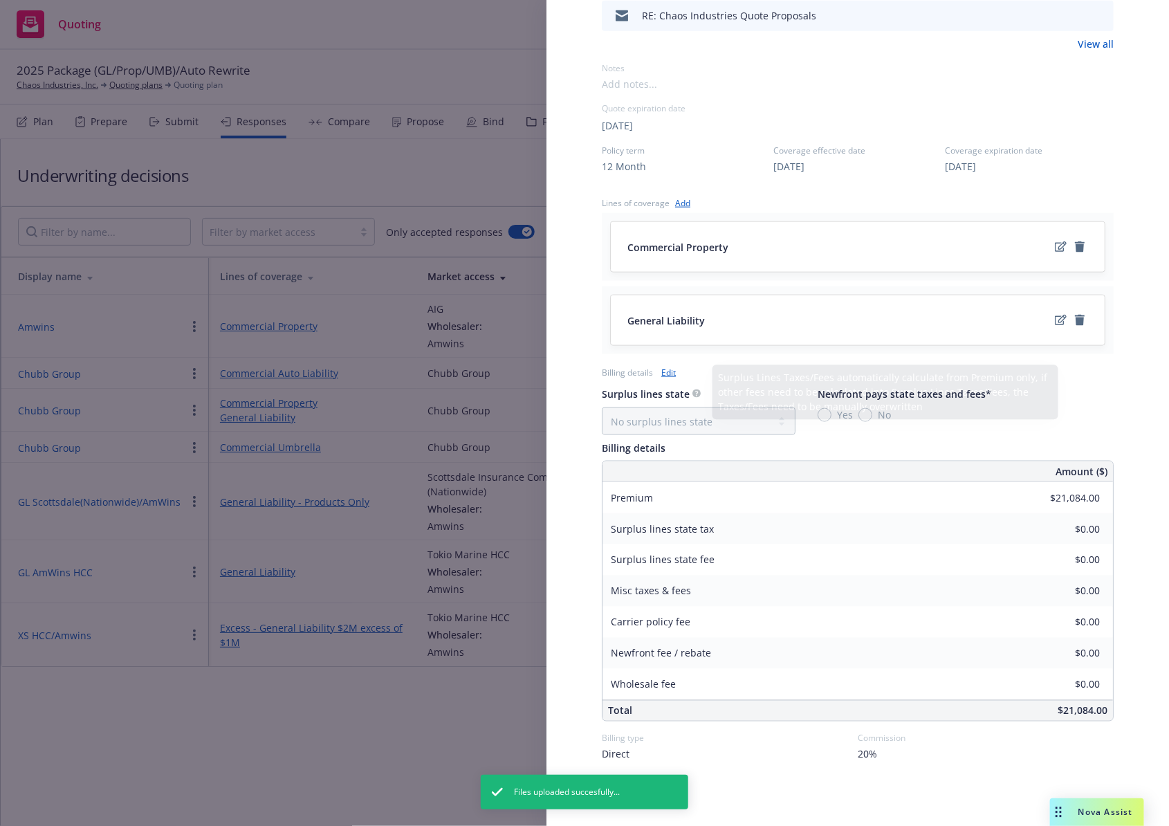
click at [668, 371] on link "Edit" at bounding box center [668, 372] width 15 height 15
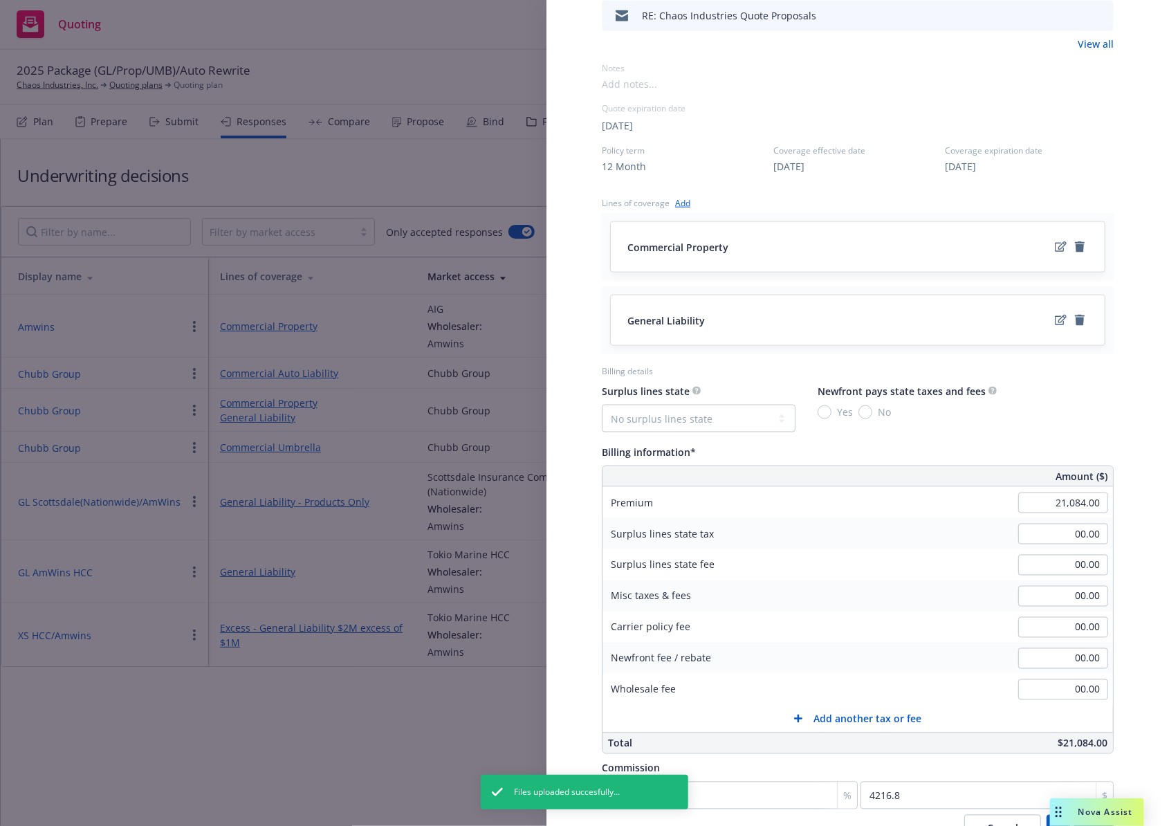
click at [1039, 511] on div "21,084.00" at bounding box center [1063, 502] width 100 height 30
click at [1042, 507] on input "21,084.00" at bounding box center [1063, 502] width 90 height 21
type input "27,793.00"
type input "5558.6"
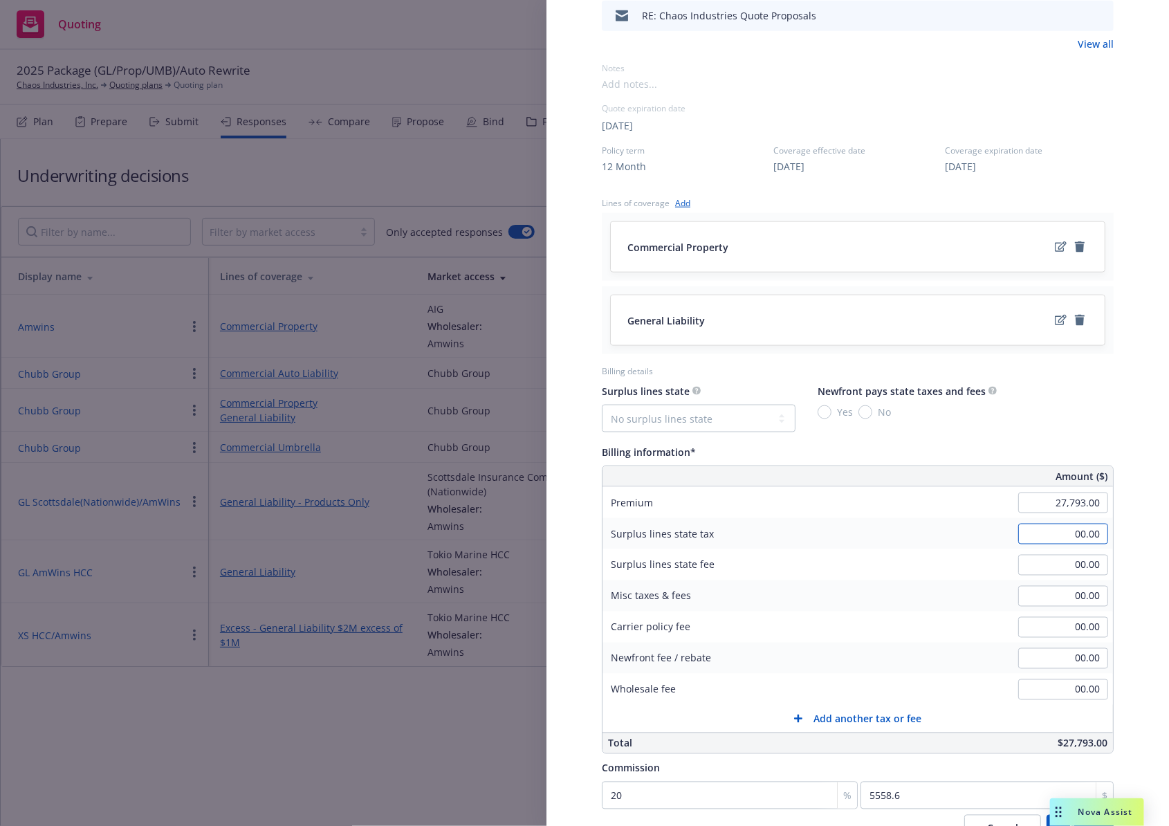
scroll to position [753, 0]
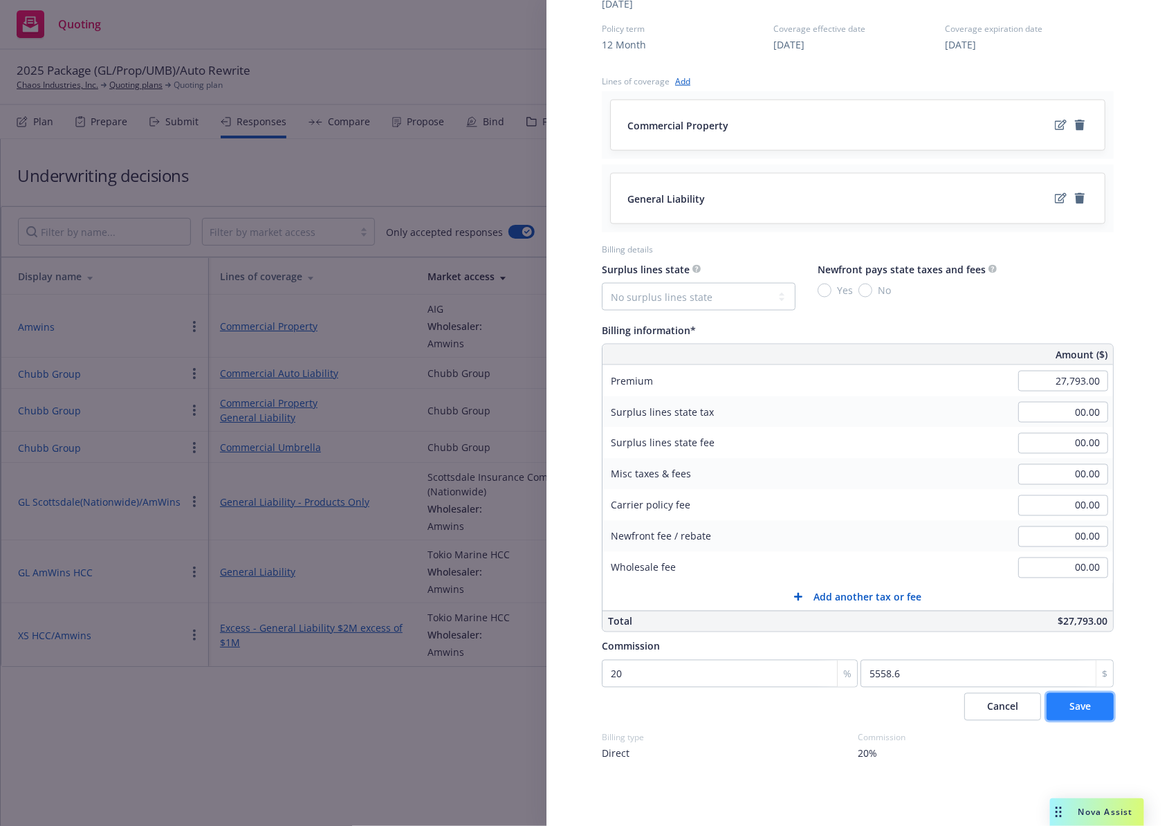
click at [1086, 706] on span "Save" at bounding box center [1079, 706] width 21 height 13
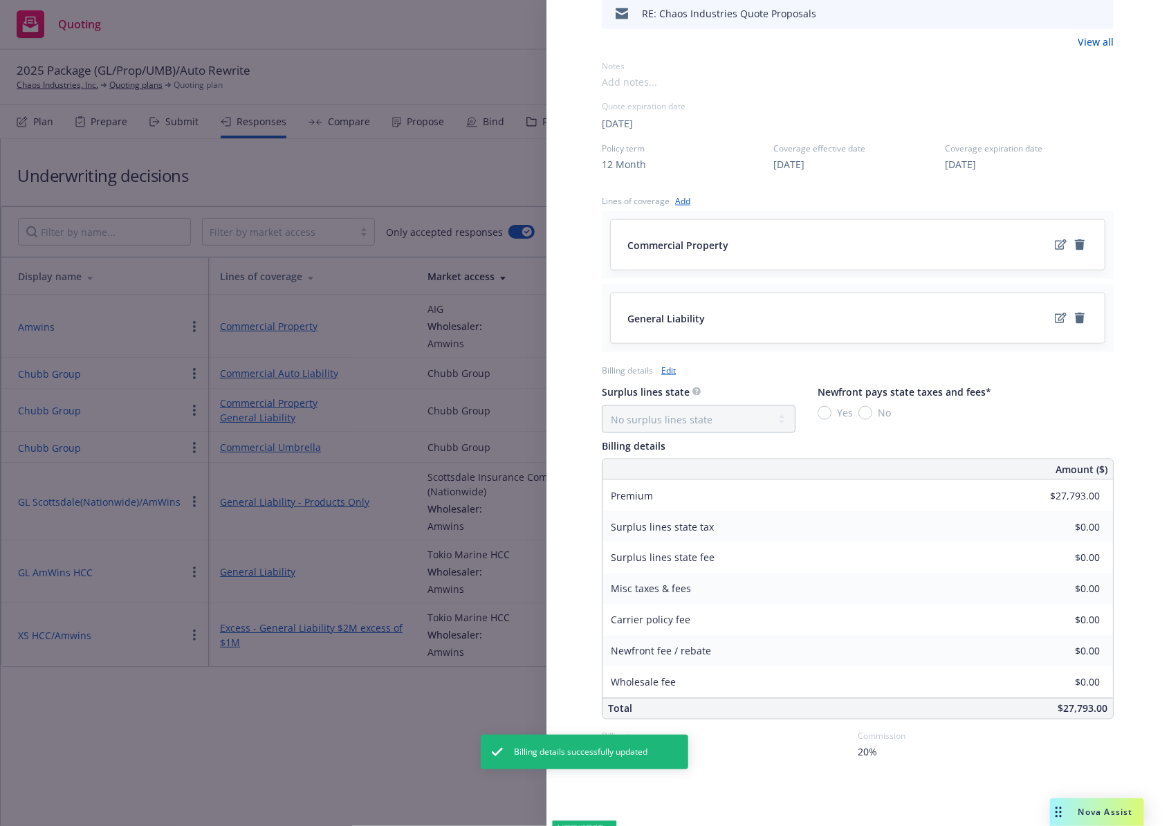
scroll to position [631, 0]
click at [104, 445] on div "Display Name Chubb Group Carrier Chubb Group Writing company Chubb National Ins…" at bounding box center [584, 413] width 1169 height 826
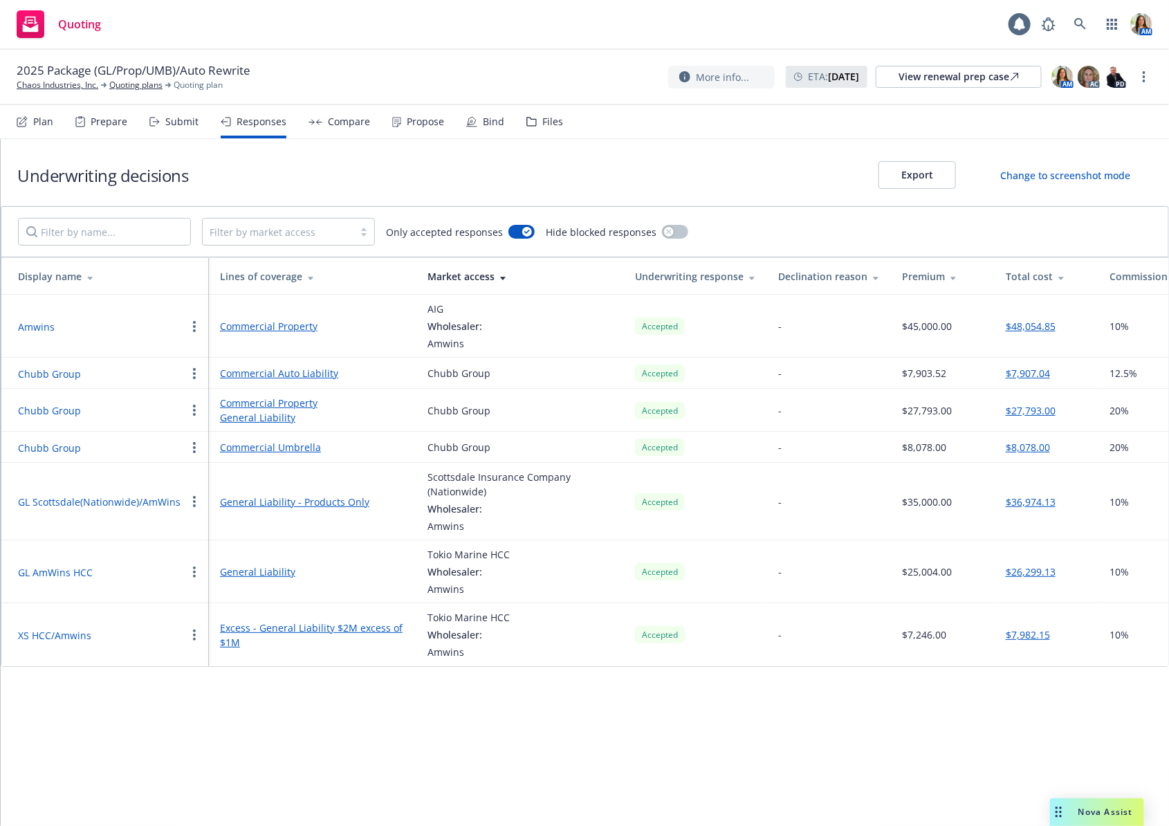
click at [66, 451] on button "Chubb Group" at bounding box center [49, 447] width 63 height 15
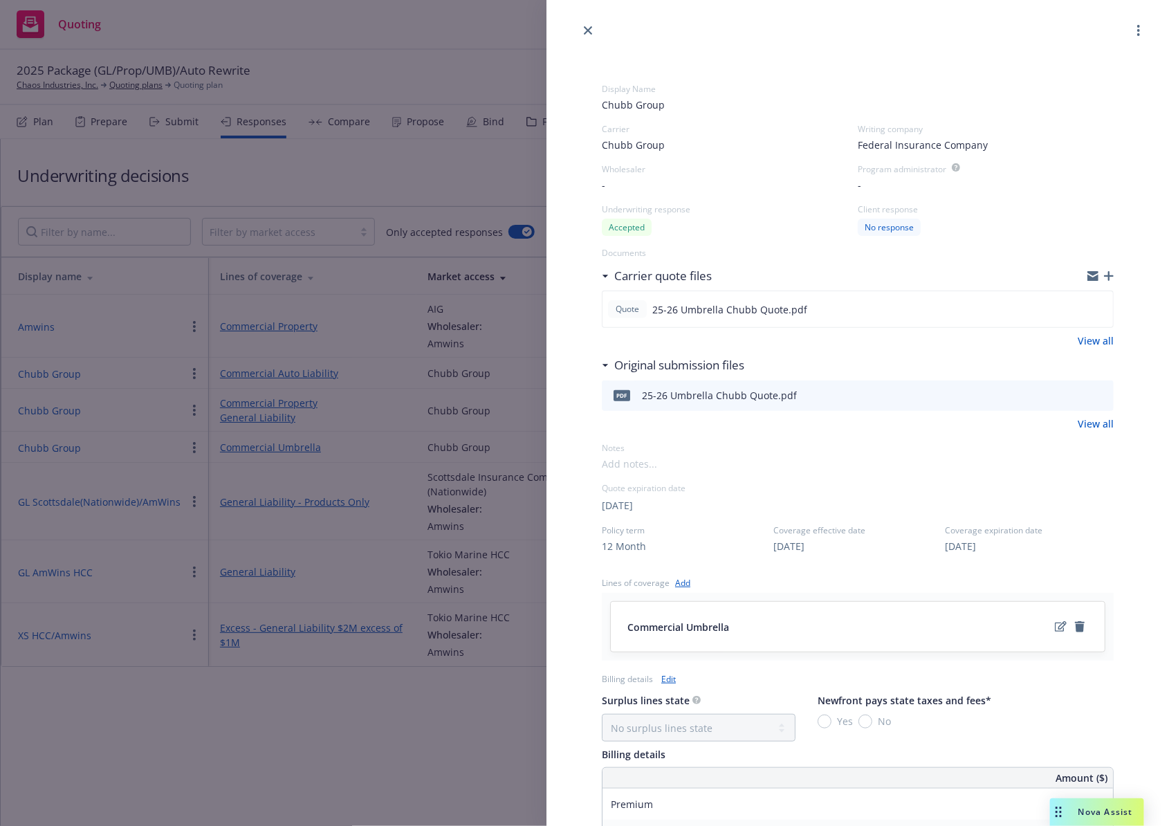
click at [1110, 271] on icon "button" at bounding box center [1109, 276] width 10 height 10
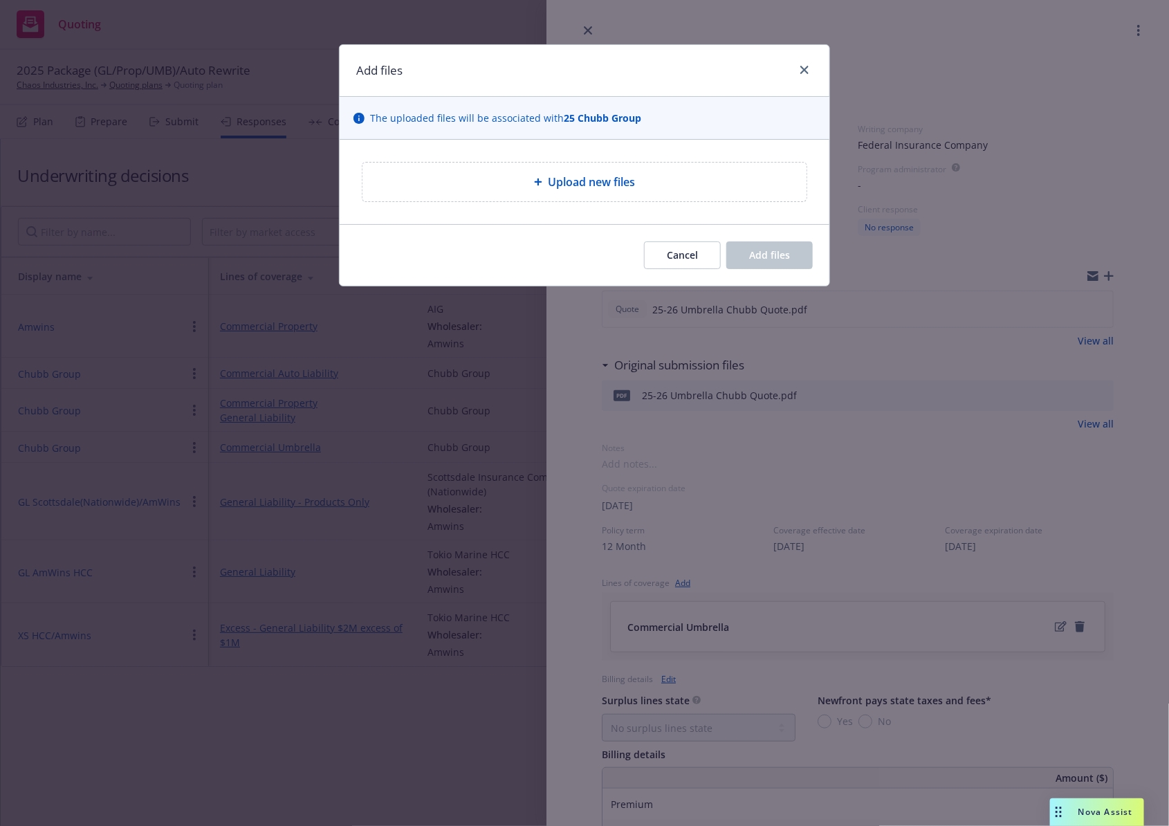
type textarea "x"
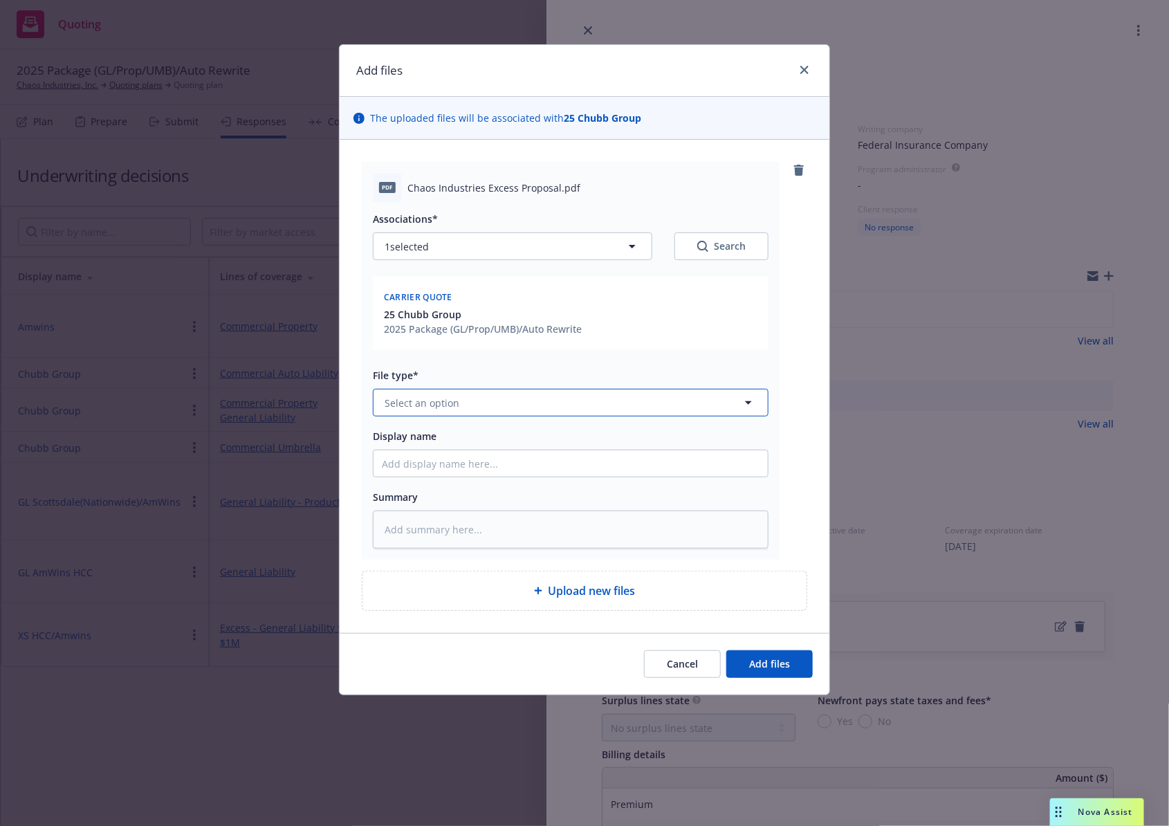
click at [452, 402] on span "Select an option" at bounding box center [421, 403] width 75 height 15
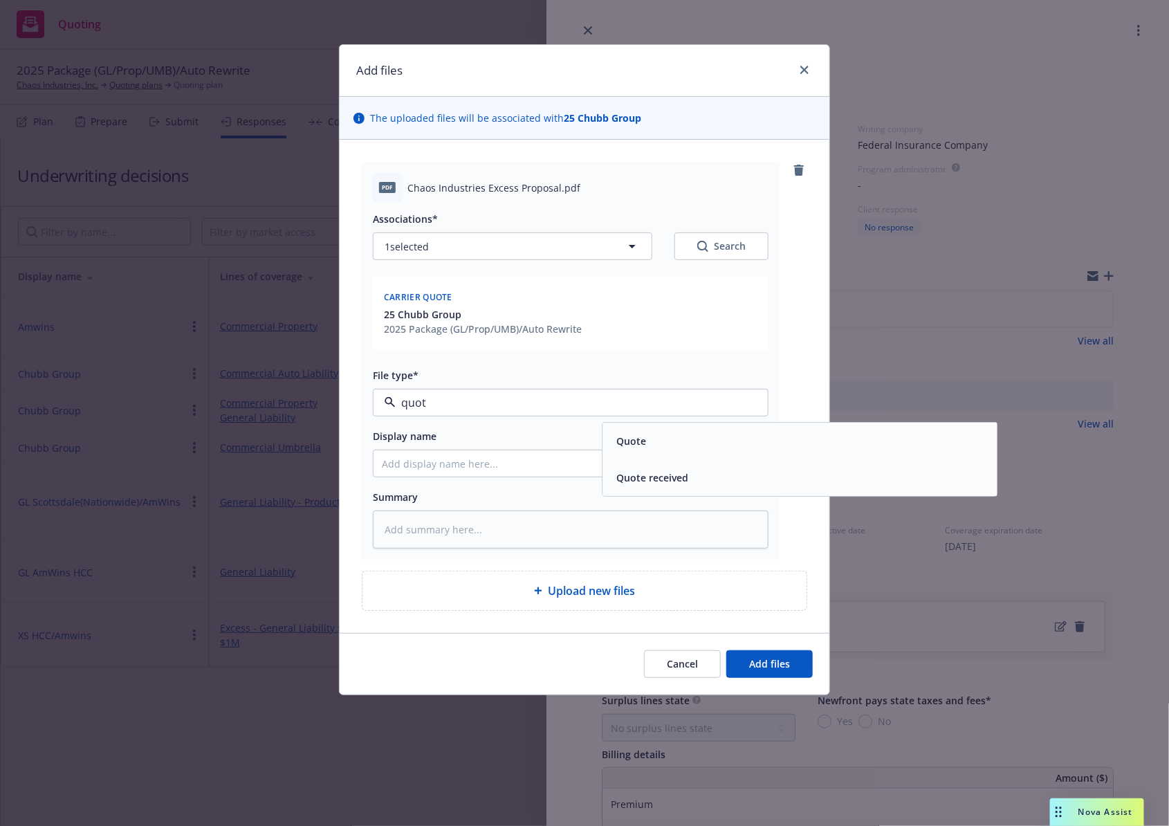
type input "quote"
click at [756, 431] on div "Quote" at bounding box center [800, 441] width 378 height 20
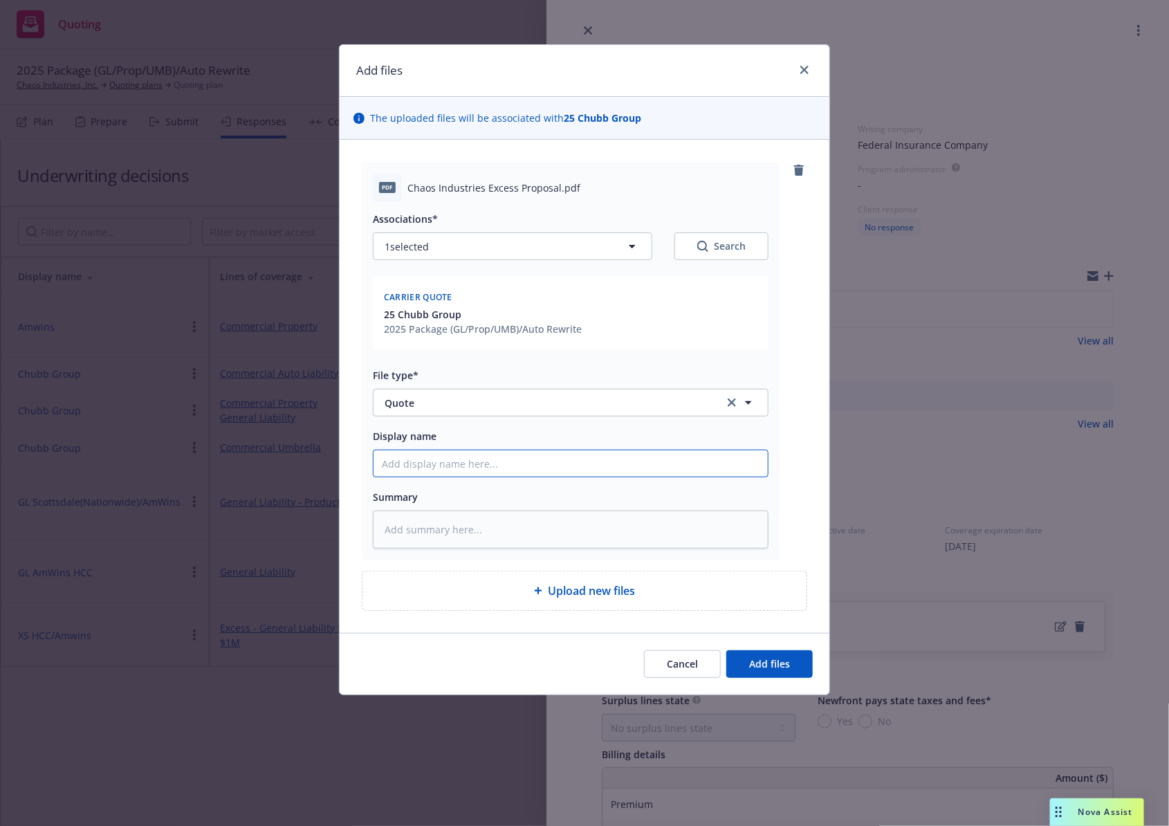
click at [595, 452] on input "Display name" at bounding box center [570, 463] width 394 height 26
type textarea "x"
type input "2"
type textarea "x"
type input "25"
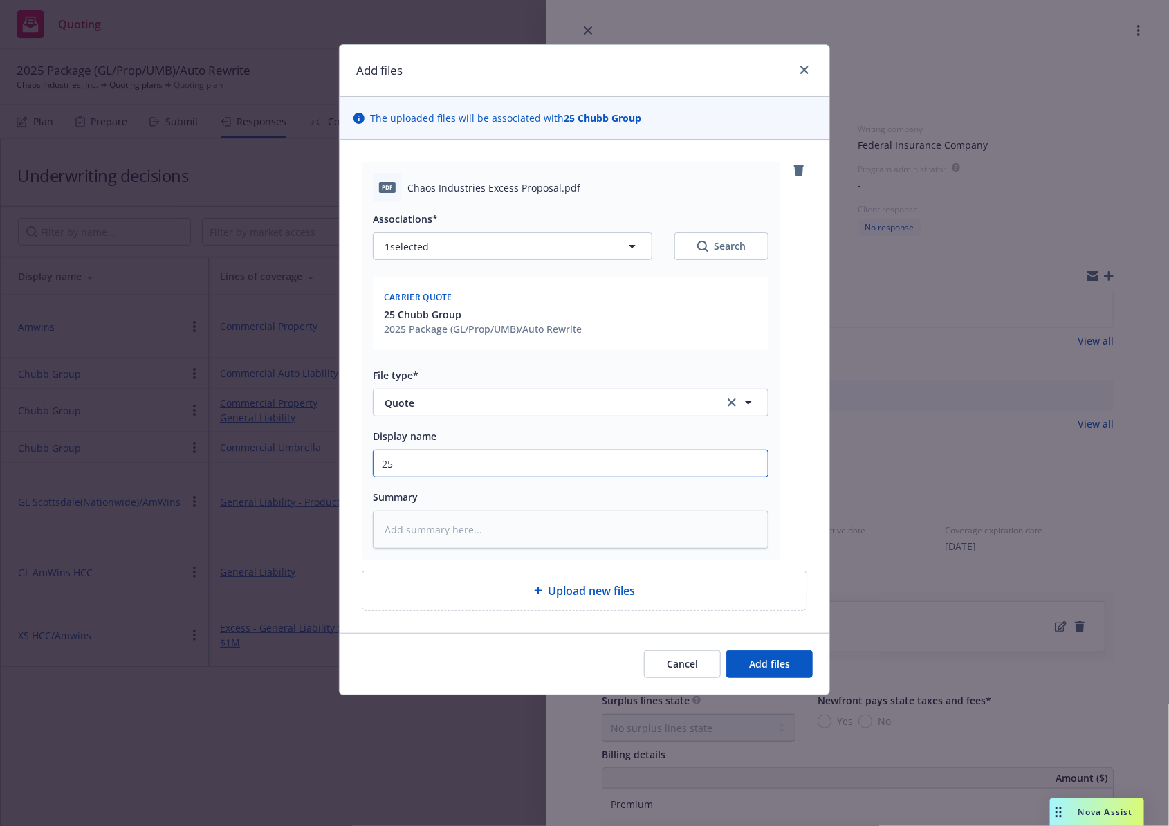
type textarea "x"
type input "25-"
type textarea "x"
type input "25-2"
type textarea "x"
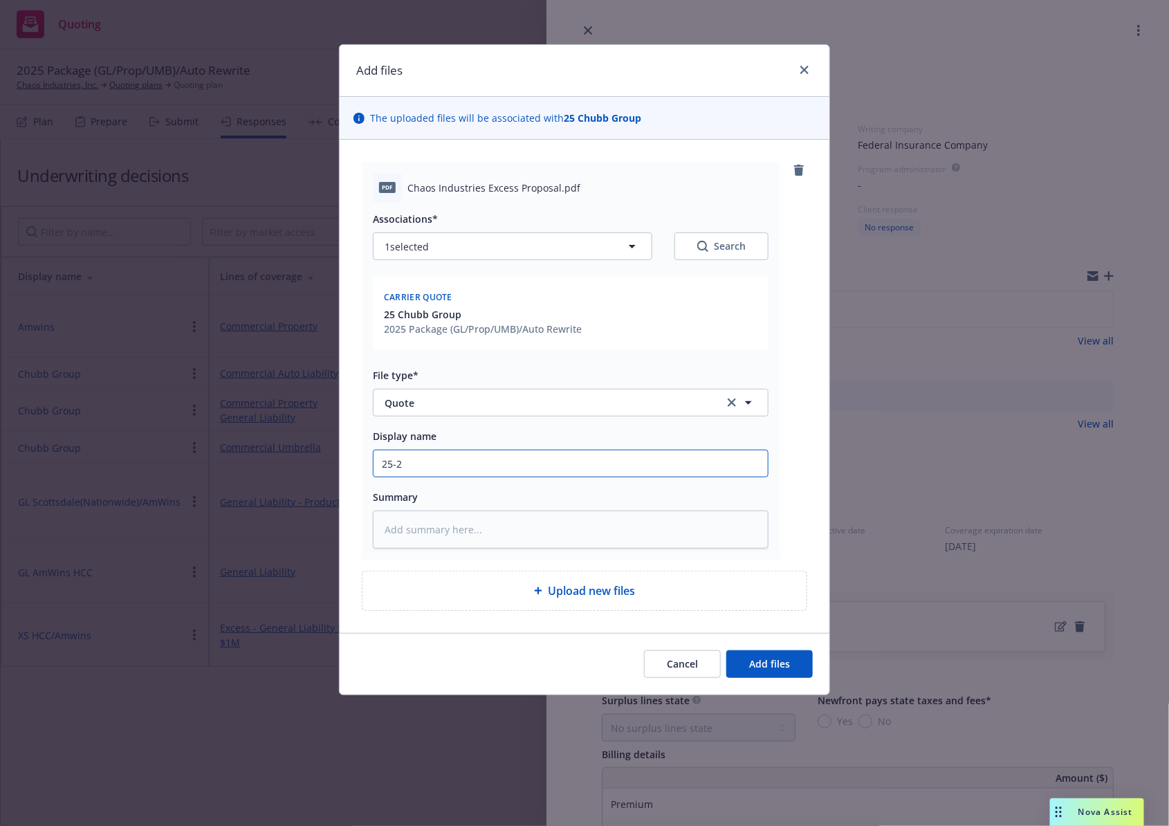
type input "25-26"
type textarea "x"
type input "25-26"
type textarea "x"
type input "25-26 C"
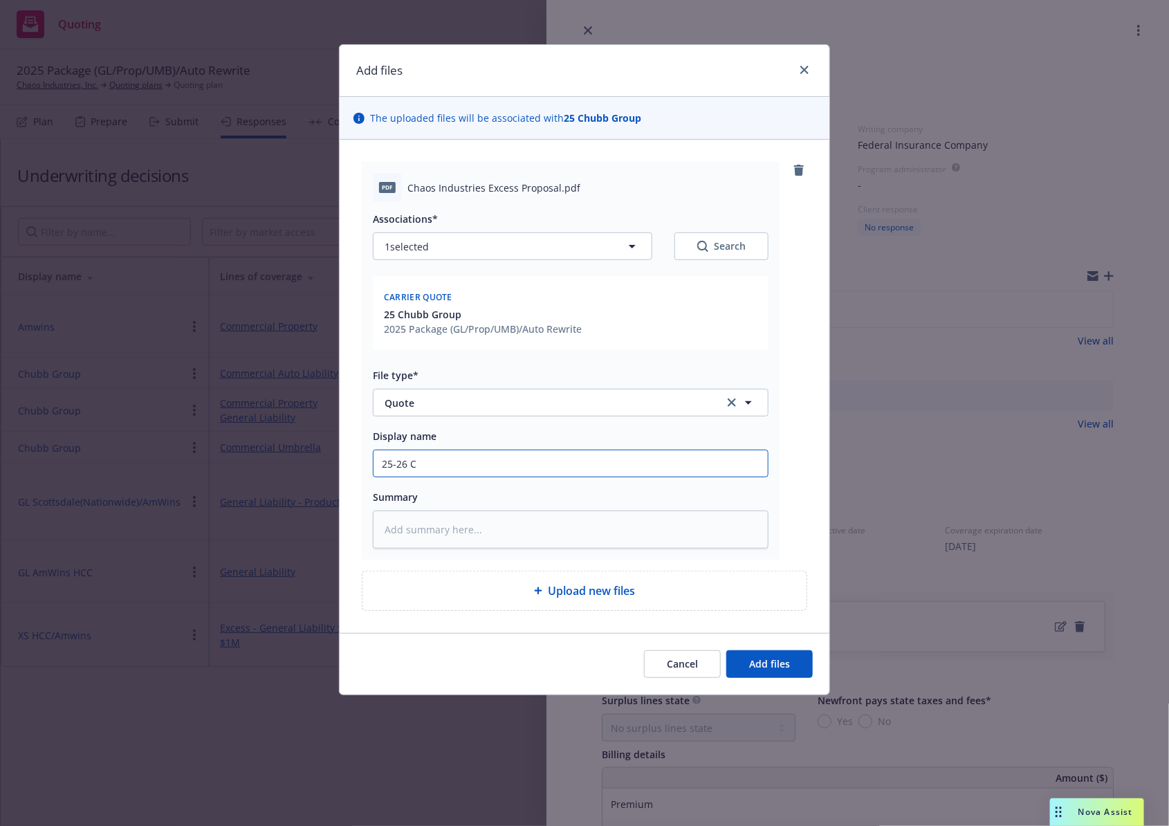
type textarea "x"
type input "25-26 Ch"
type textarea "x"
type input "25-26 Chu"
type textarea "x"
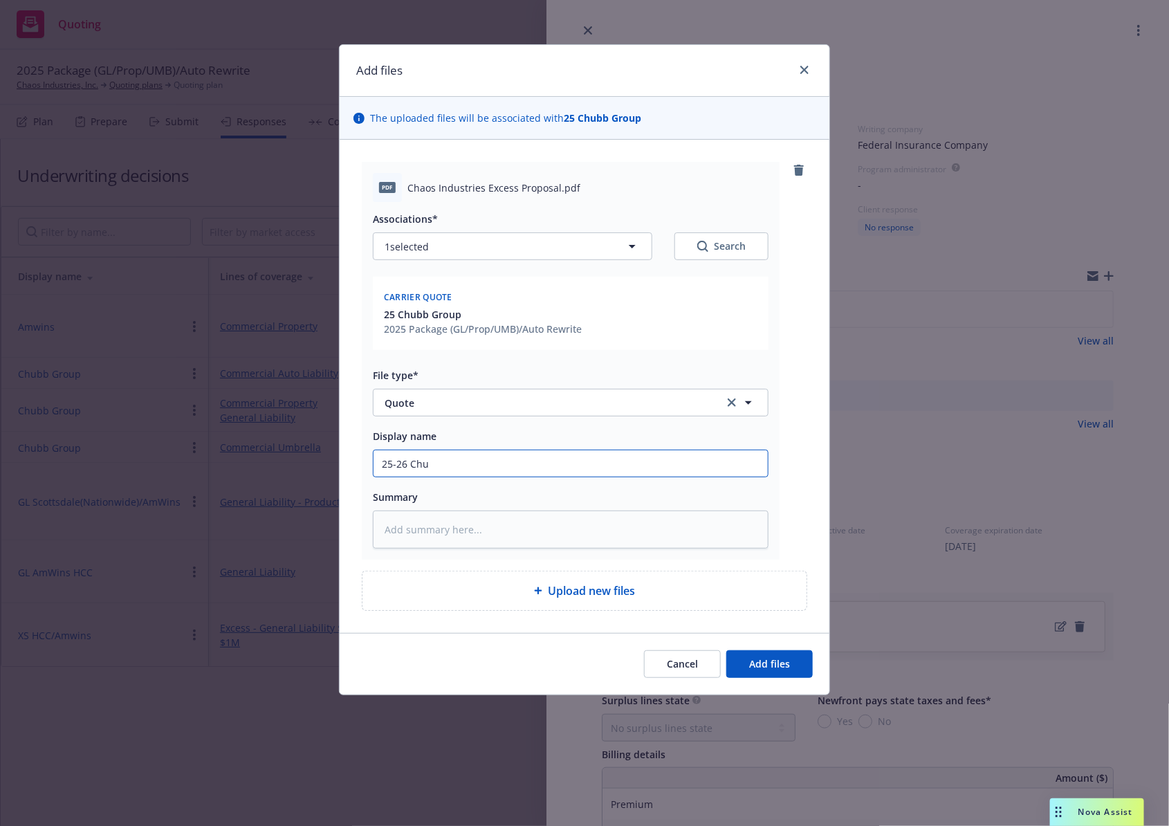
type input "25-26 Chub"
type textarea "x"
type input "25-26 Chubb"
type textarea "x"
type input "25-26 Chubb"
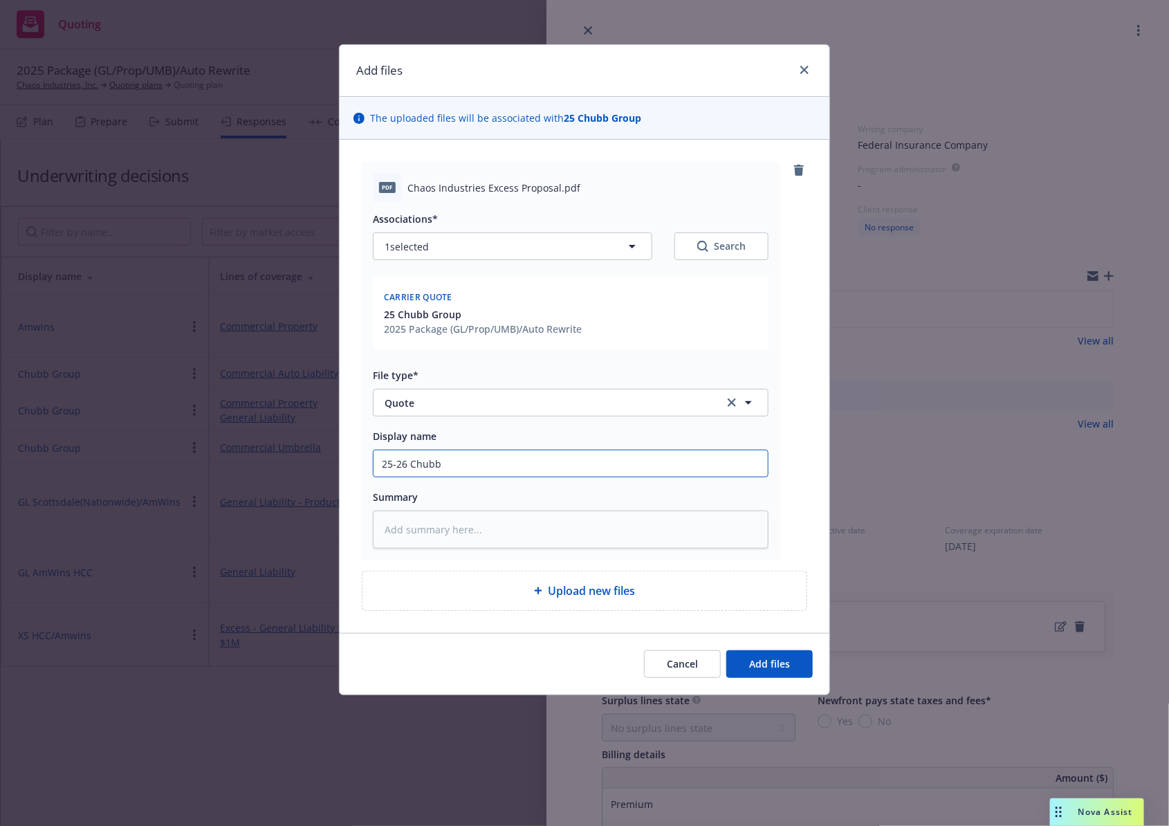
type textarea "x"
type input "25-26 Chubb U"
type textarea "x"
type input "25-26 Chubb UMB"
type textarea "x"
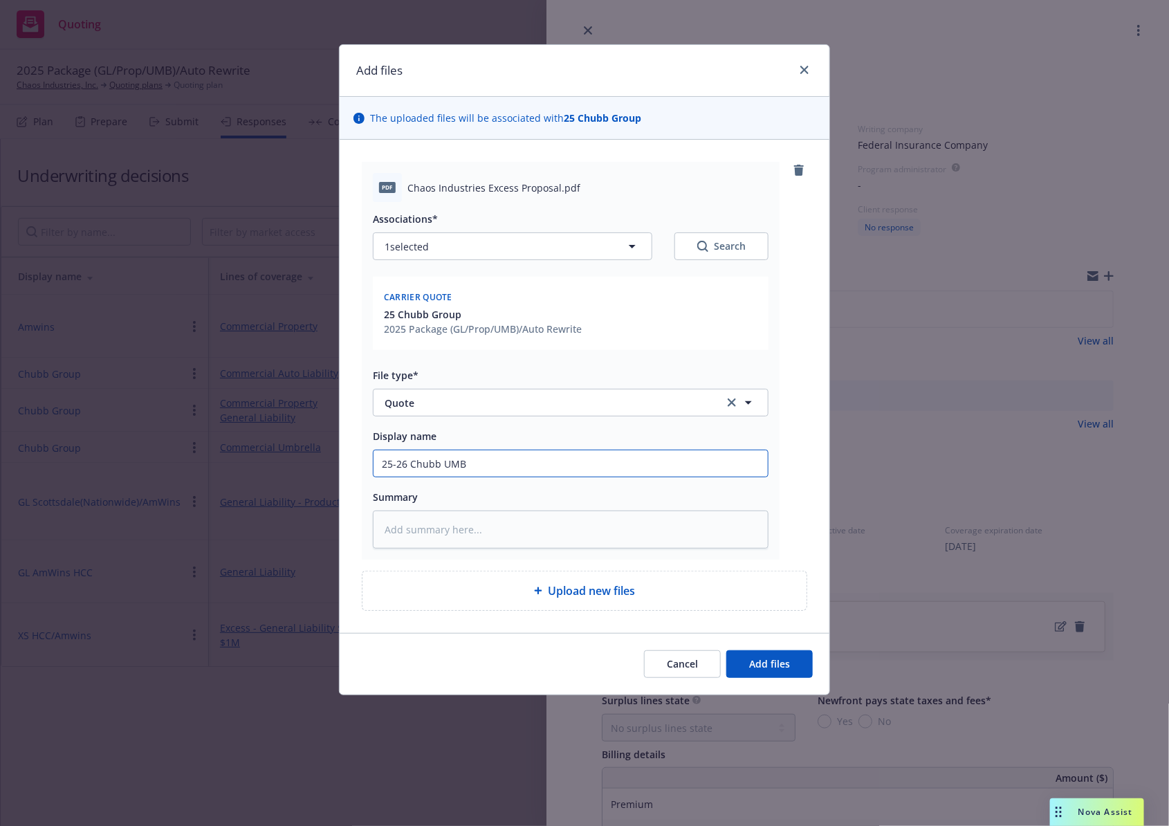
type input "25-26 Chubb UMB"
type textarea "x"
type input "25-26 Chubb UMB Q"
type textarea "x"
type input "25-26 Chubb UMB Qu"
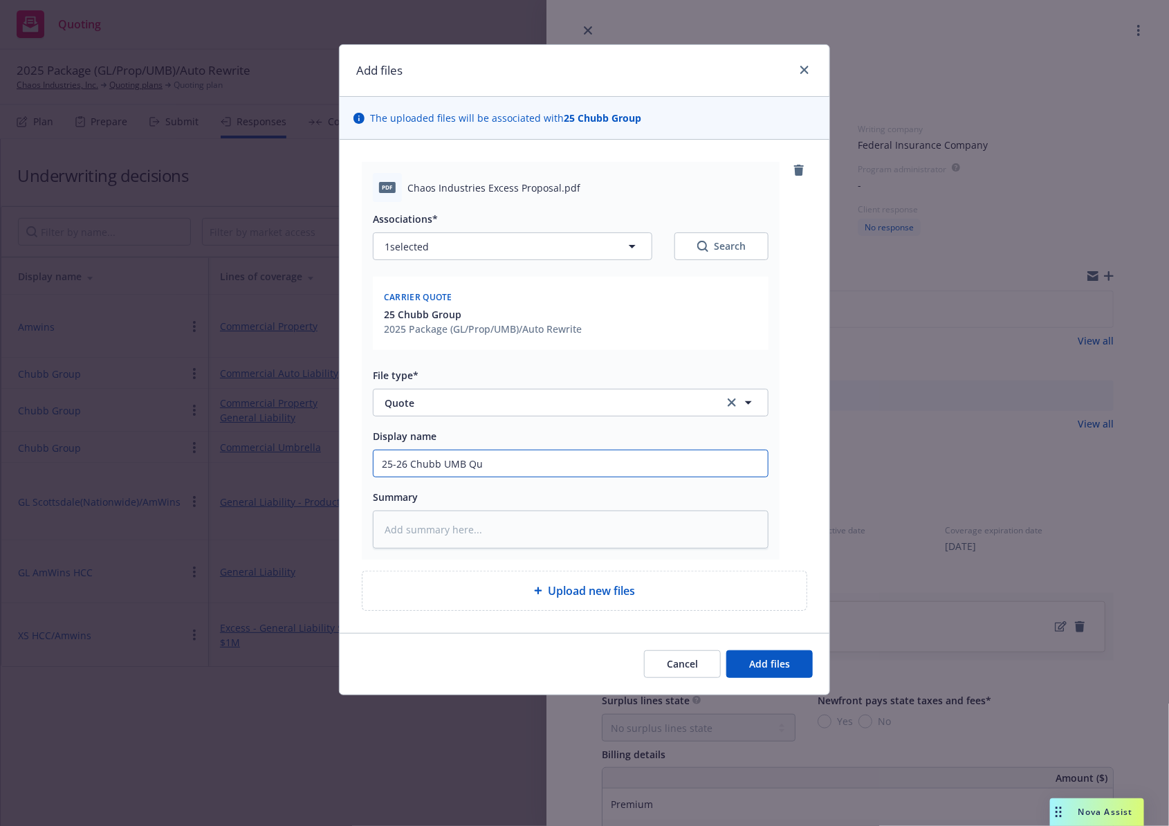
type textarea "x"
type input "25-26 Chubb UMB Quot"
type textarea "x"
type input "25-26 Chubb UMB Quote"
type textarea "x"
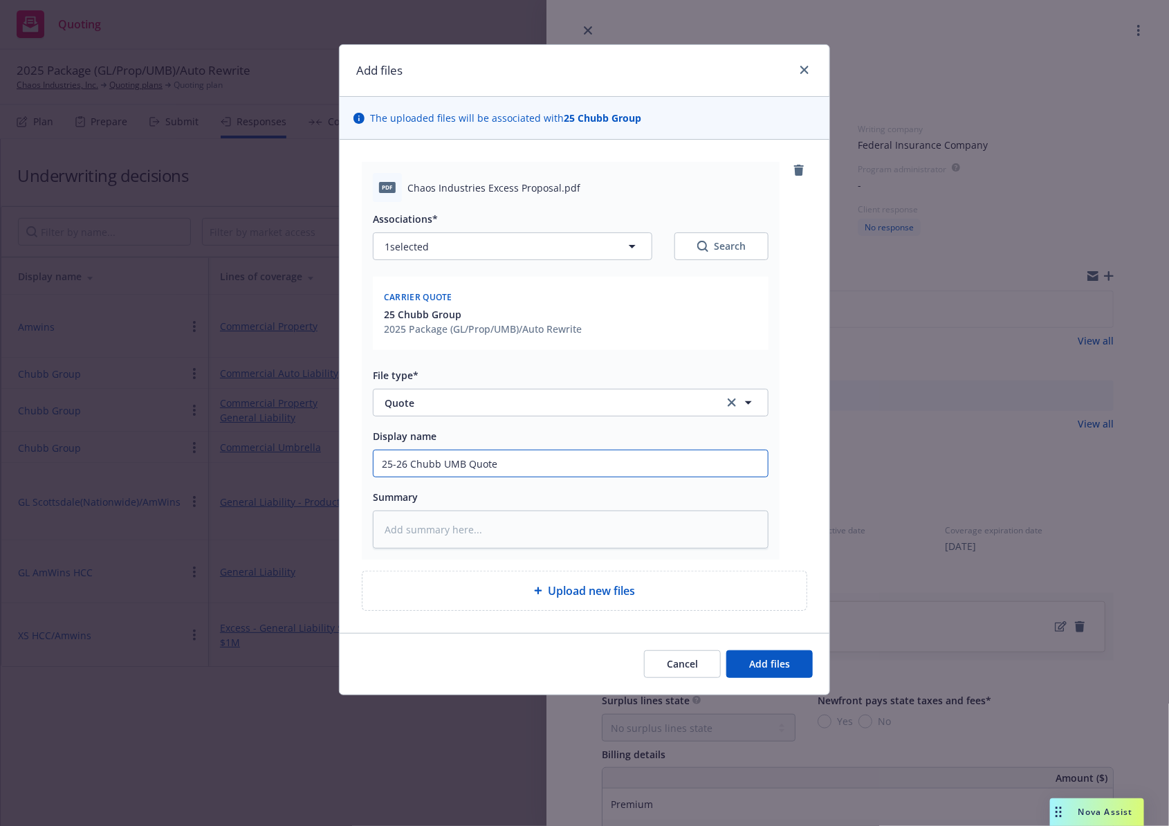
type input "25-26 Chubb UMB Quote"
type textarea "x"
type input "25-26 Chubb UMB Quote -"
type textarea "x"
type input "25-26 Chubb UMB Quote -"
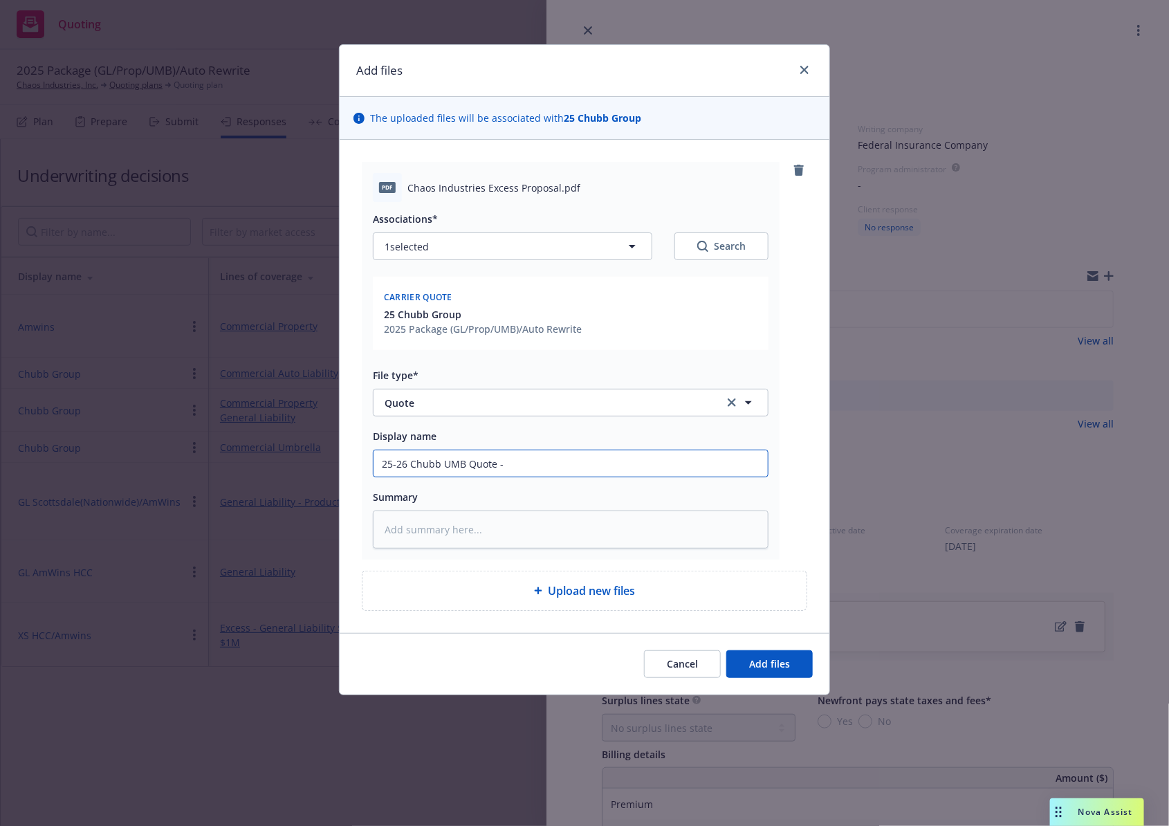
type textarea "x"
type input "25-26 Chubb UMB Quote - RE"
type textarea "x"
type input "25-26 Chubb UMB Quote - REV"
type textarea "x"
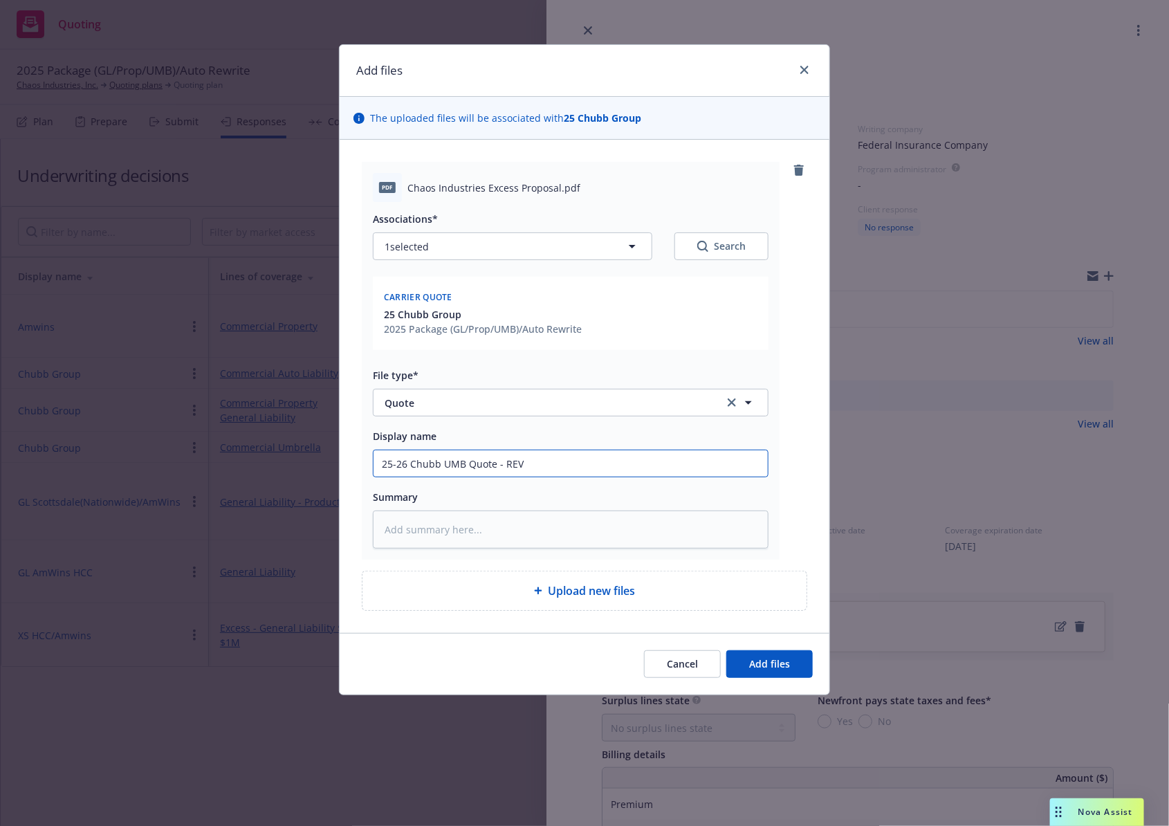
type input "25-26 Chubb UMB Quote - REVI"
type textarea "x"
type input "25-26 Chubb UMB Quote - [PERSON_NAME]"
type textarea "x"
type input "25-26 Chubb UMB Quote - REVISE"
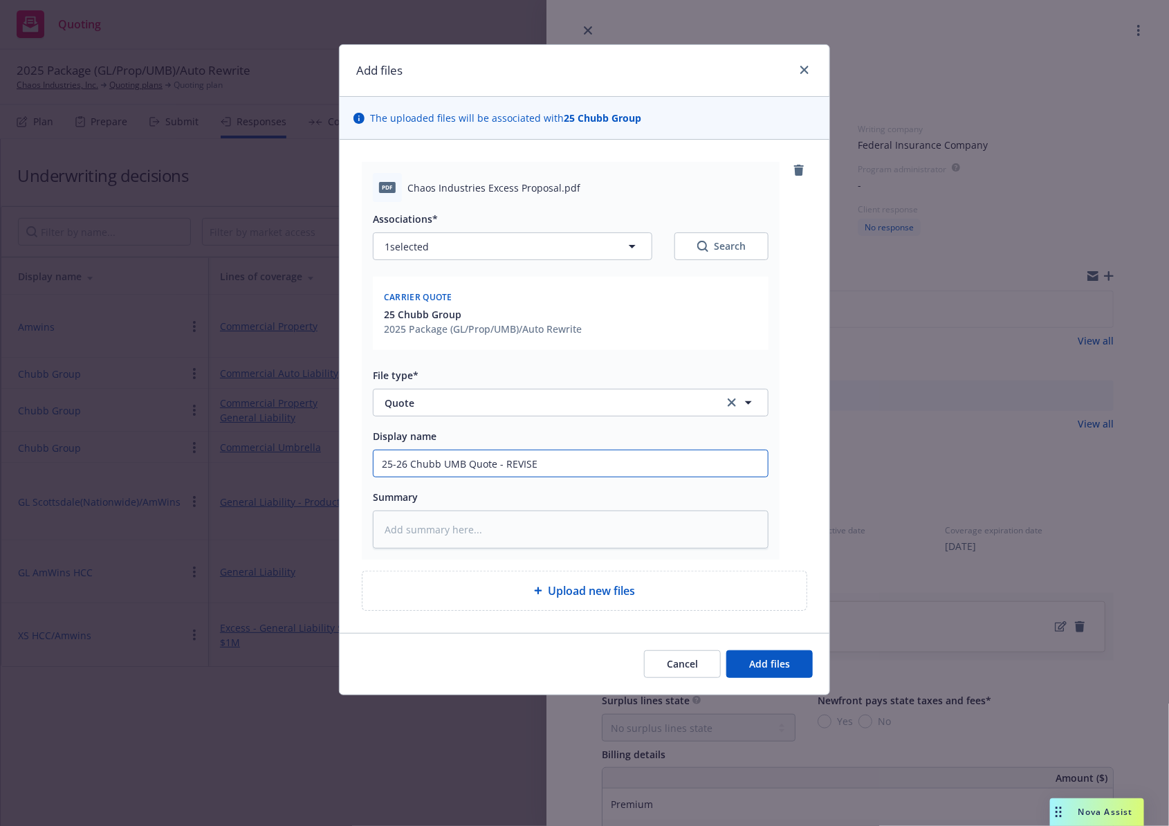
type textarea "x"
type input "25-26 Chubb UMB Quote - REVISED"
click at [622, 524] on textarea at bounding box center [571, 529] width 396 height 38
type textarea "x"
type textarea "P"
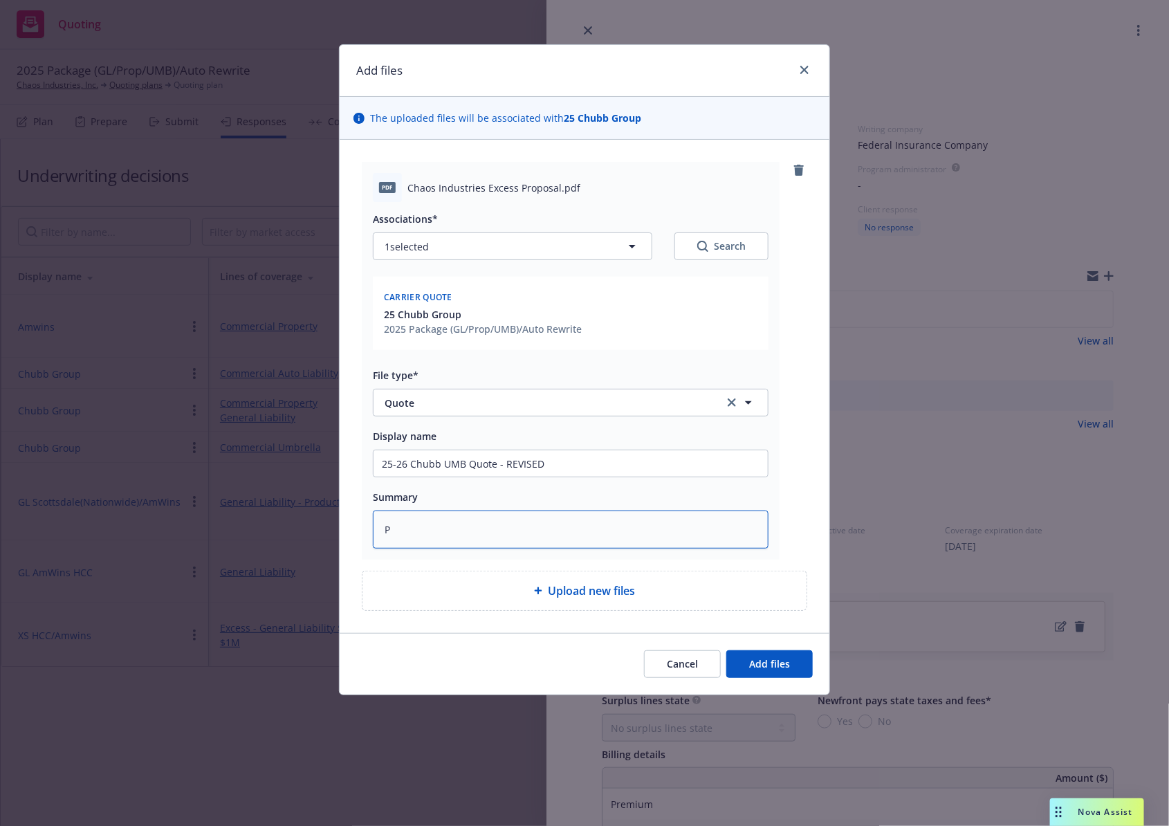
type textarea "x"
type textarea "Pe"
type textarea "x"
type textarea "Per"
type textarea "x"
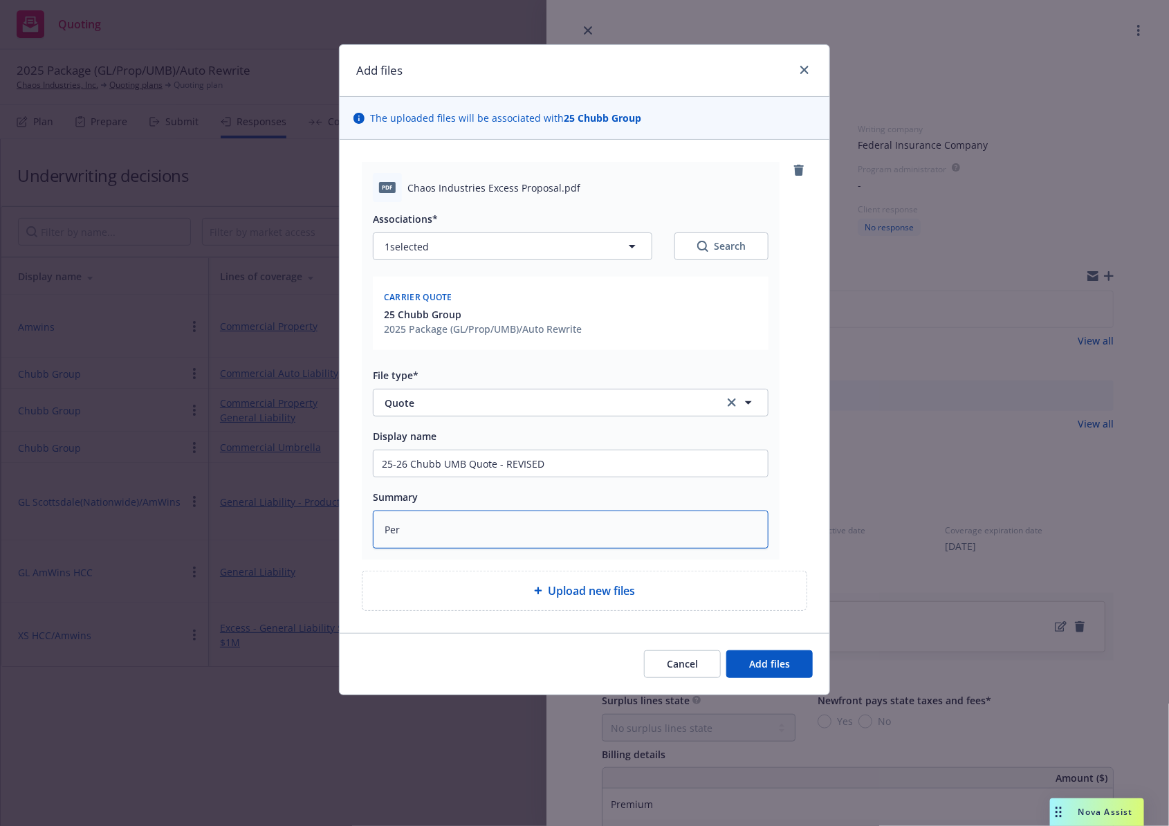
type textarea "Per"
type textarea "x"
type textarea "Per a"
type textarea "x"
type textarea "Per ad"
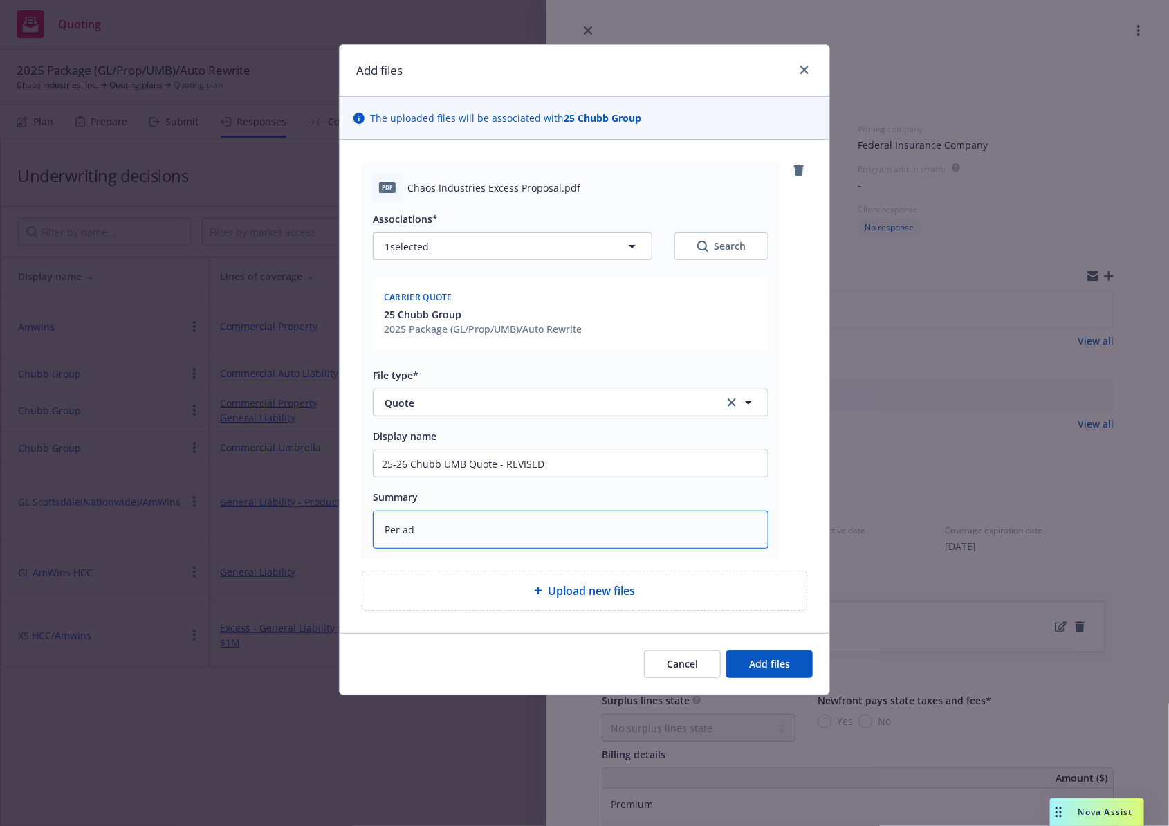
type textarea "x"
type textarea "Per add"
type textarea "x"
type textarea "Per adde"
type textarea "x"
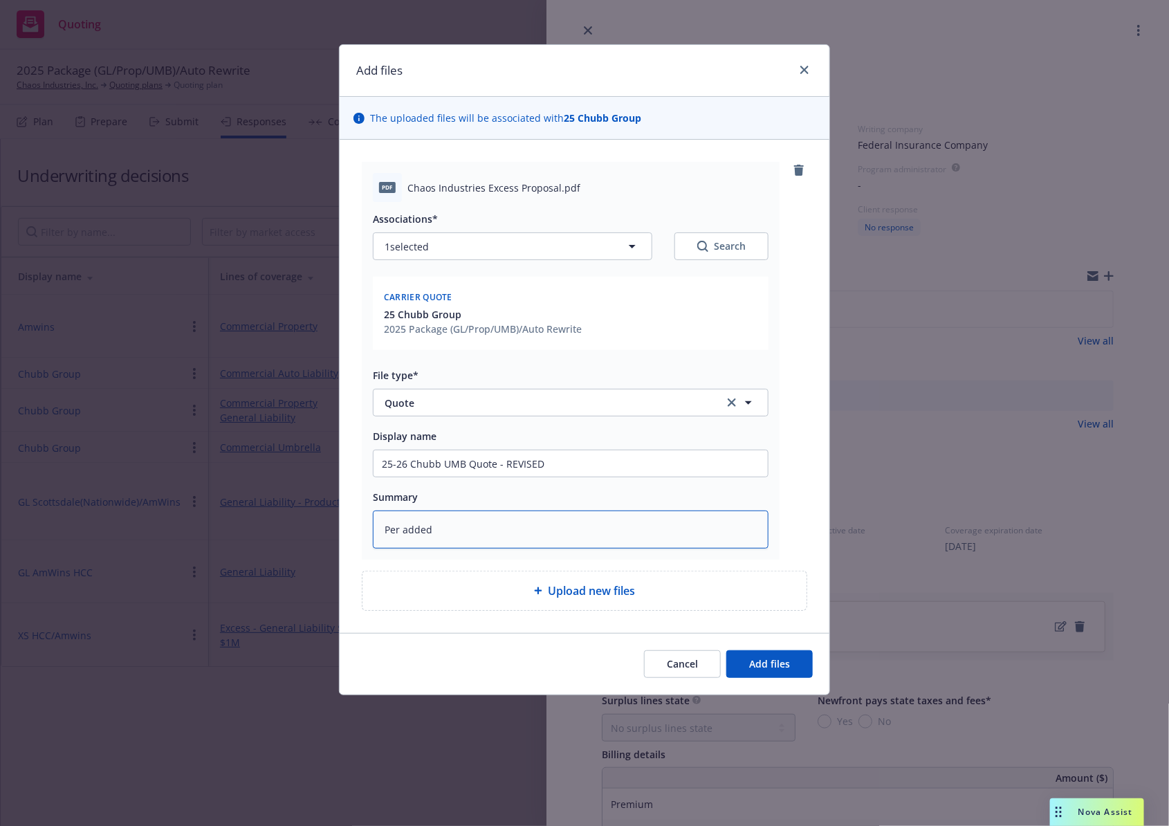
type textarea "Per added"
type textarea "x"
type textarea "Per added m"
type textarea "x"
type textarea "Per added mis"
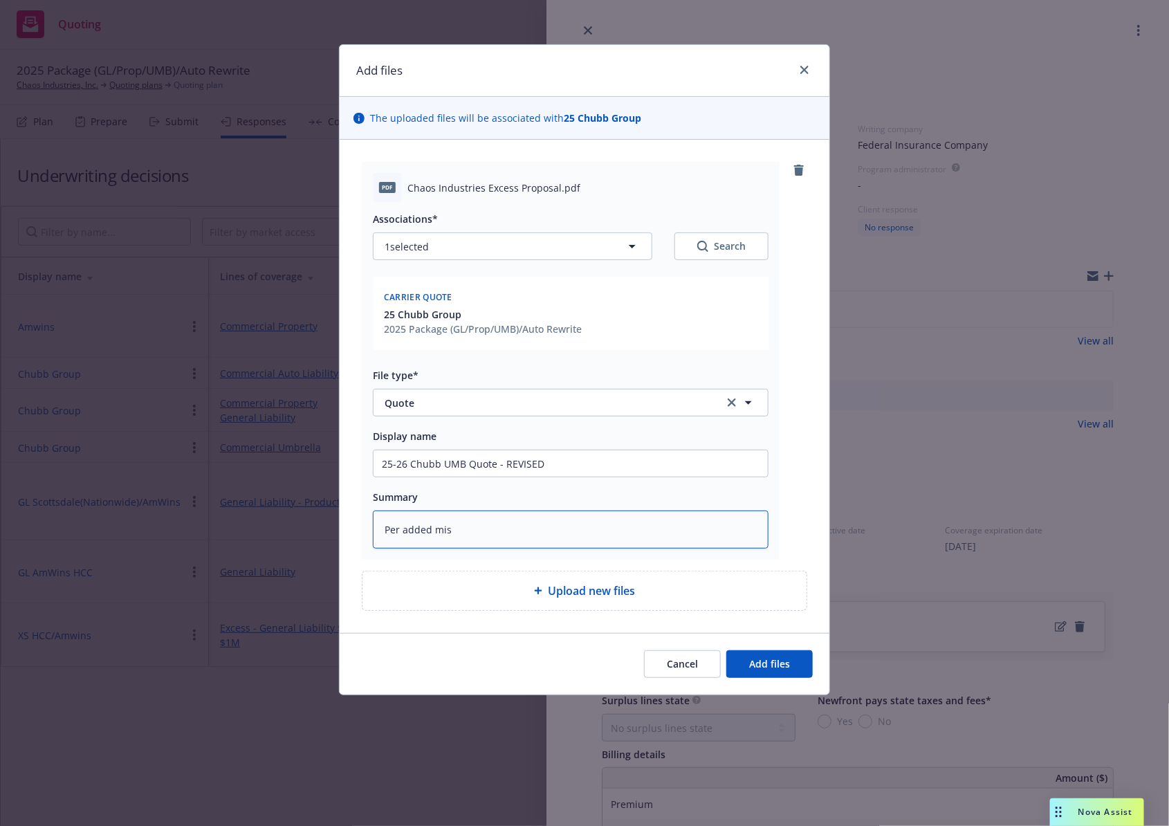
type textarea "x"
type textarea "Per added miss"
type textarea "x"
type textarea "Per added missi"
type textarea "x"
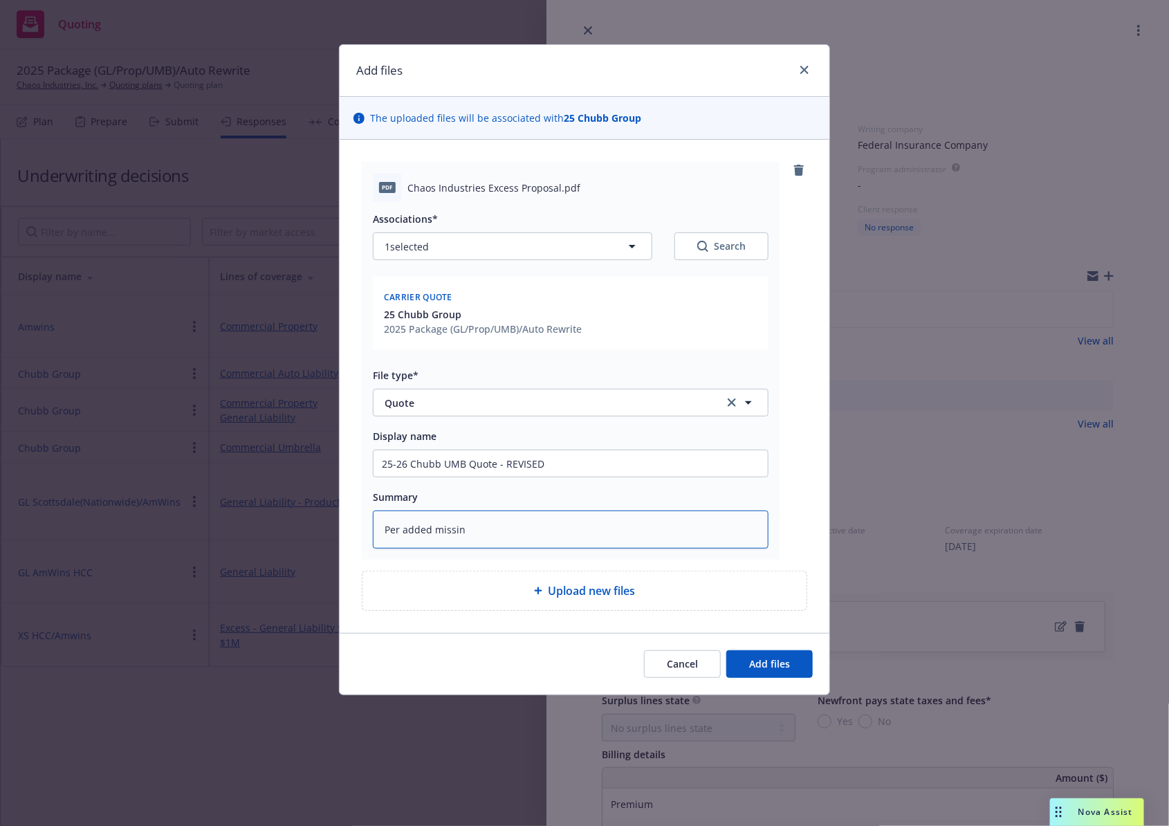
type textarea "Per added missing"
type textarea "x"
type textarea "Per added missing"
type textarea "x"
type textarea "Per added missing l"
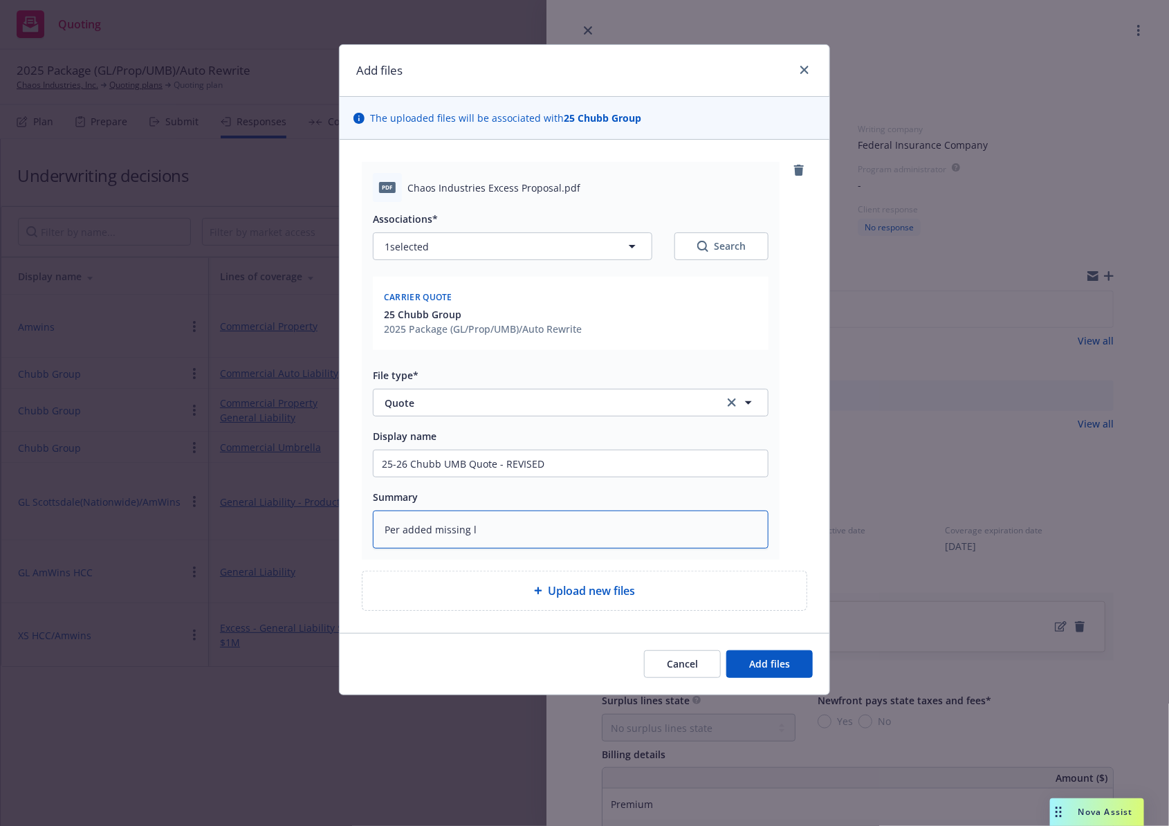
type textarea "x"
type textarea "Per added missing loc"
type textarea "x"
type textarea "Per added missing loca"
type textarea "x"
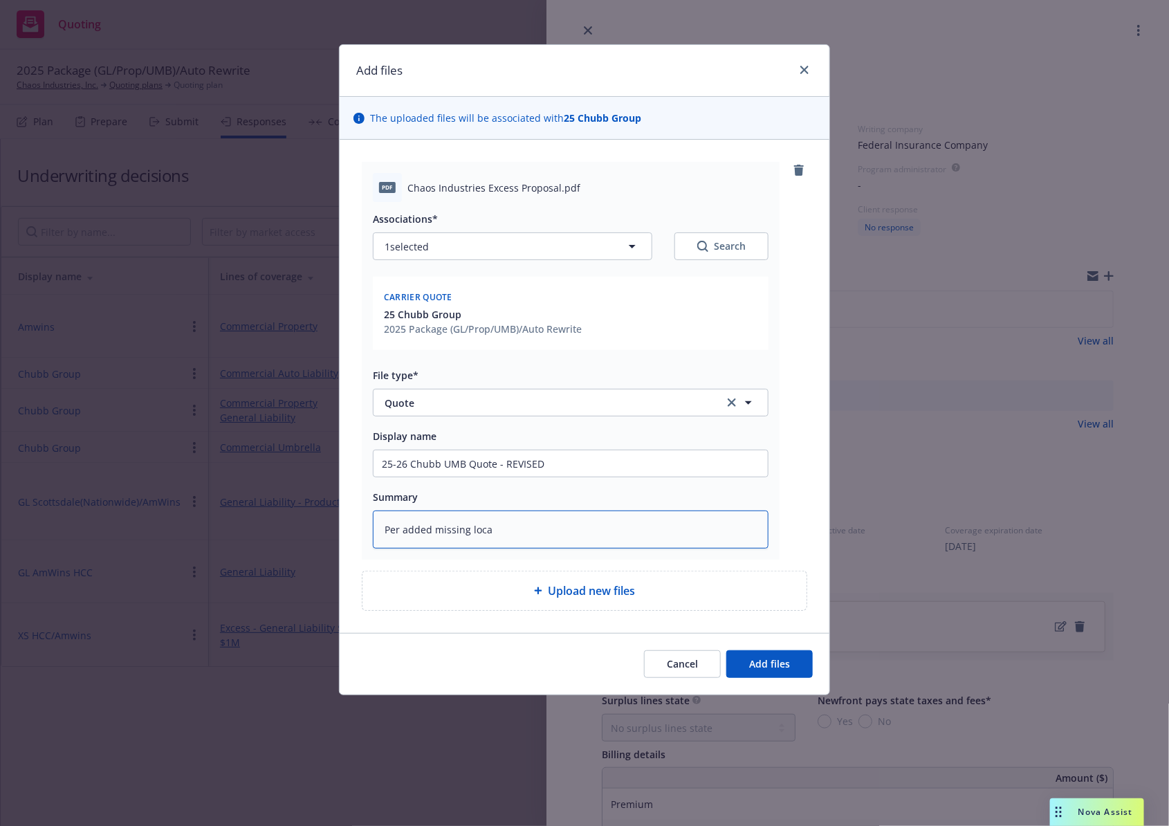
type textarea "Per added missing locat"
click at [774, 673] on button "Add files" at bounding box center [769, 664] width 86 height 28
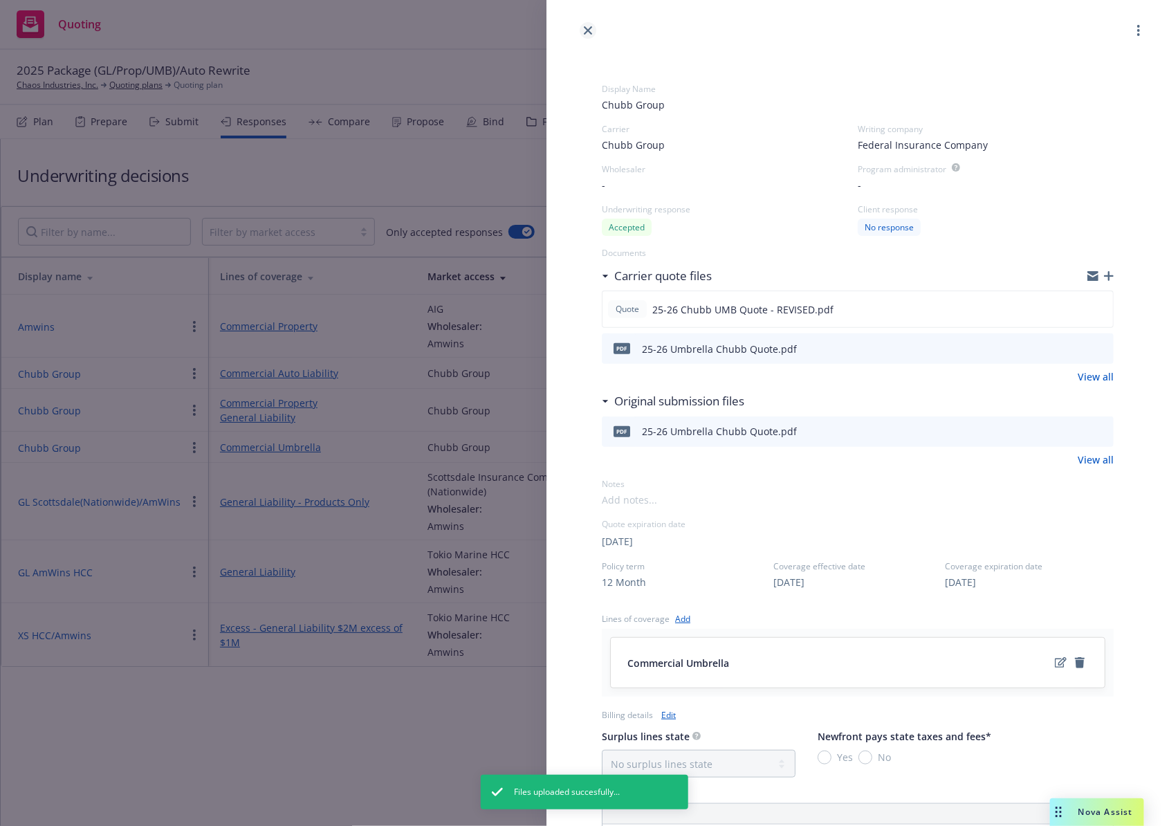
click at [588, 23] on link "close" at bounding box center [587, 30] width 17 height 17
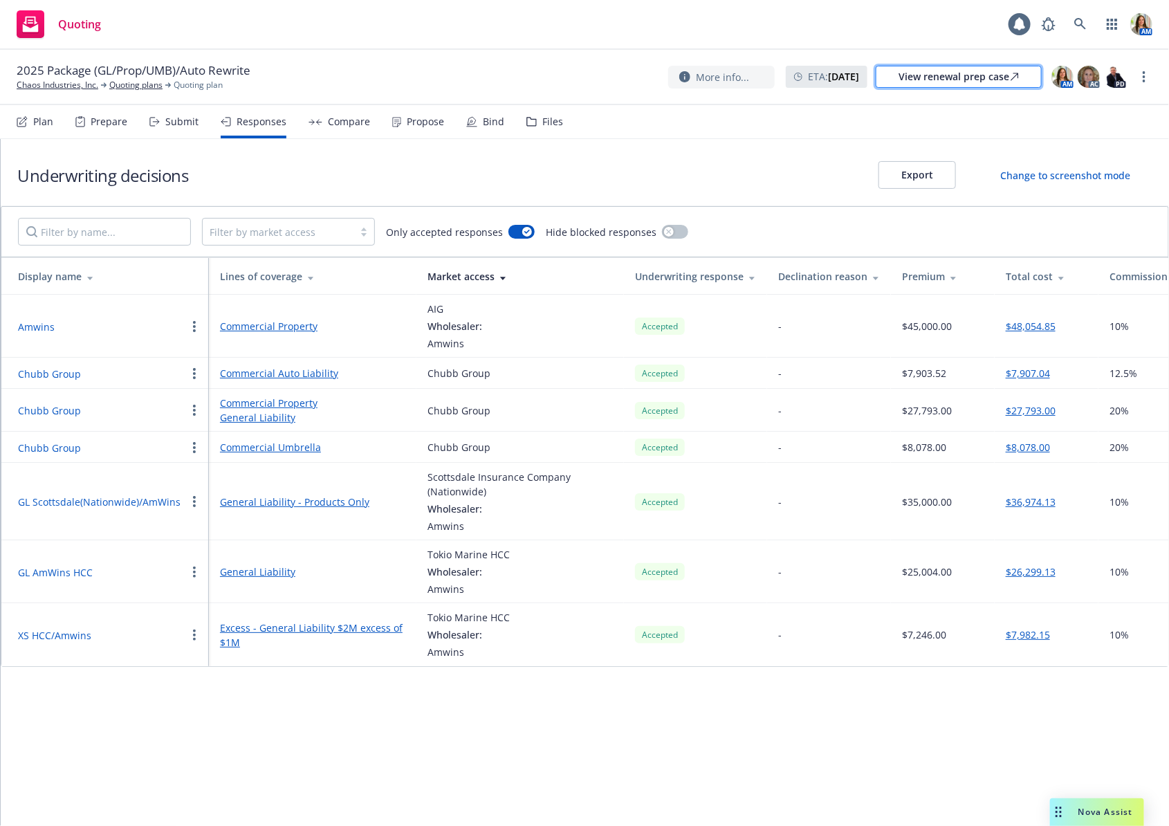
click at [951, 79] on div "View renewal prep case" at bounding box center [958, 76] width 120 height 21
click at [1138, 78] on link "more" at bounding box center [1143, 76] width 17 height 17
click at [1086, 122] on link "Rename quoting plan" at bounding box center [1075, 133] width 154 height 28
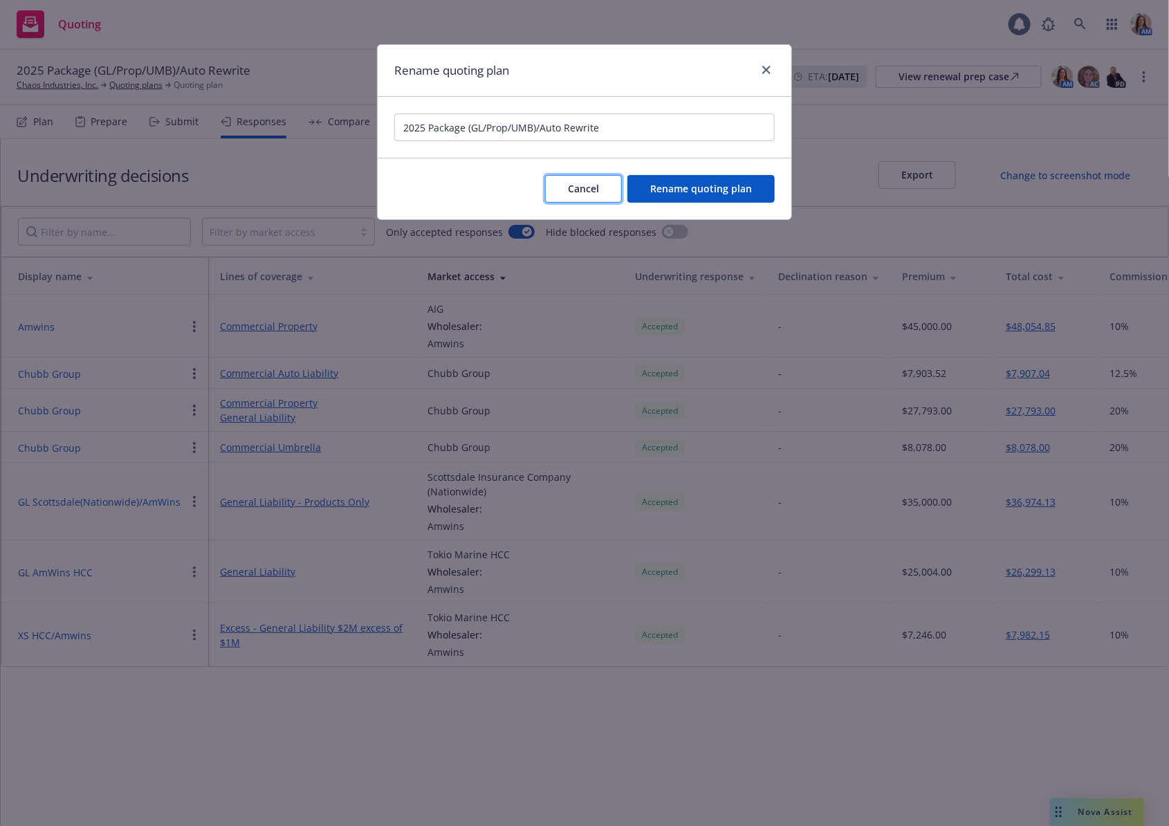
click at [593, 179] on button "Cancel" at bounding box center [583, 189] width 77 height 28
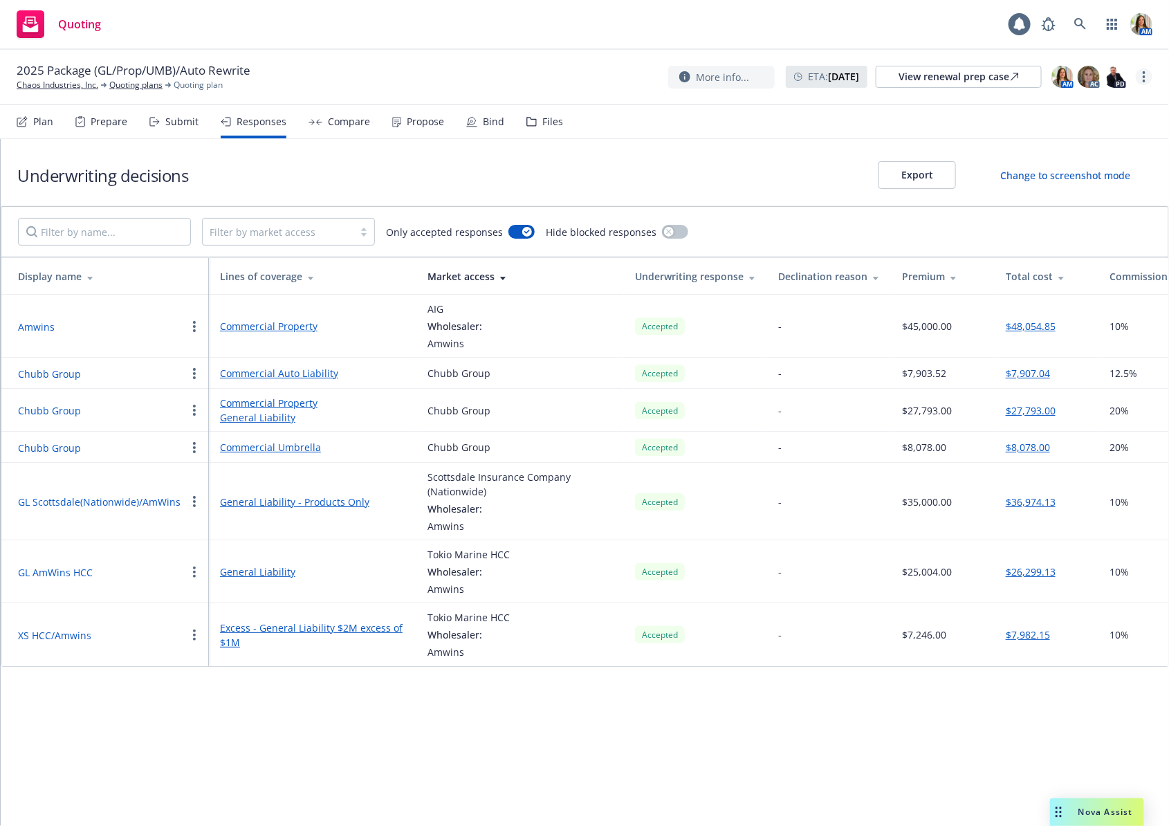
click at [1140, 75] on link "more" at bounding box center [1143, 76] width 17 height 17
click at [1106, 104] on link "Copy logging email" at bounding box center [1075, 105] width 154 height 28
